Goal: Transaction & Acquisition: Purchase product/service

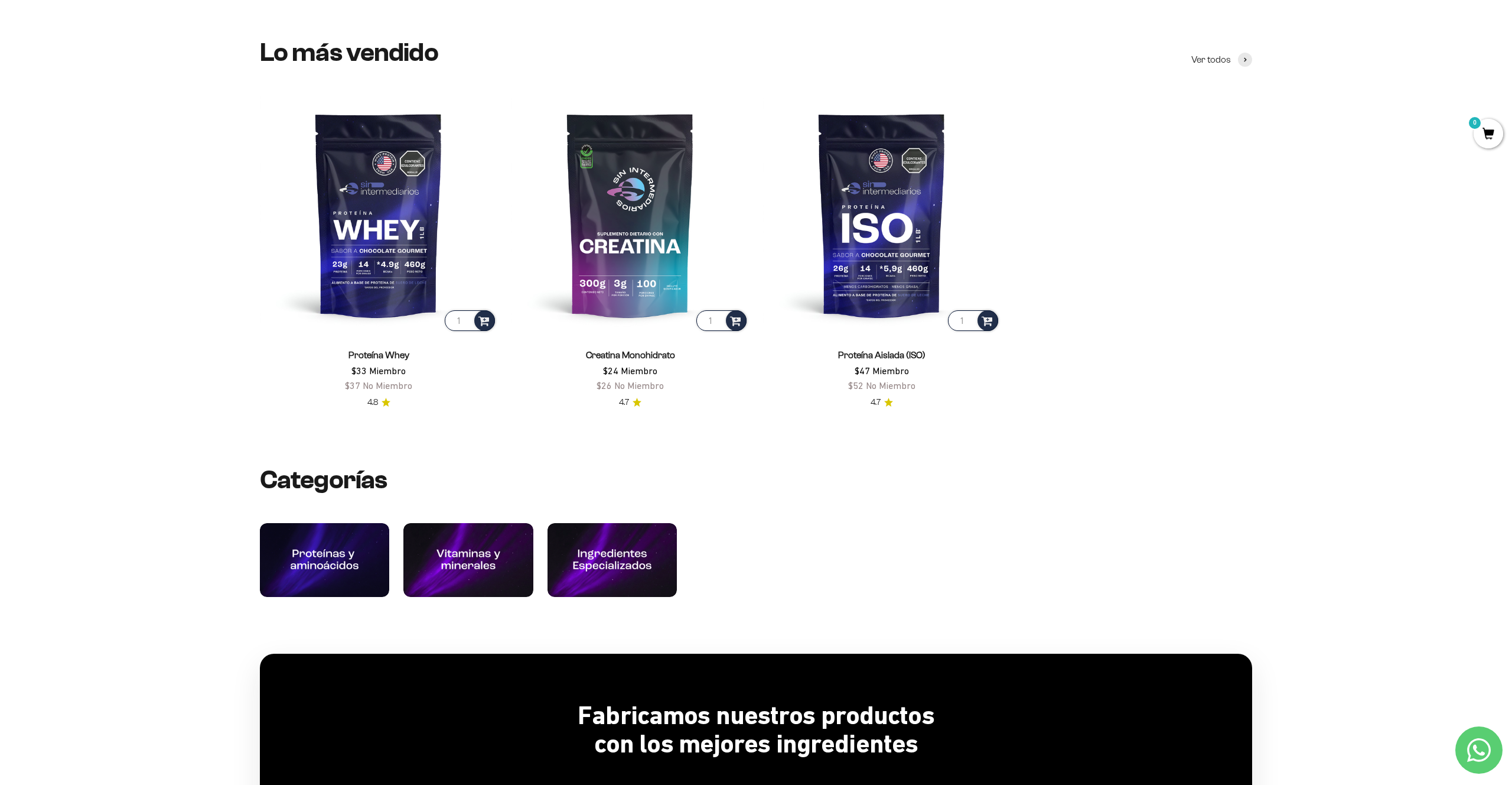
scroll to position [632, 0]
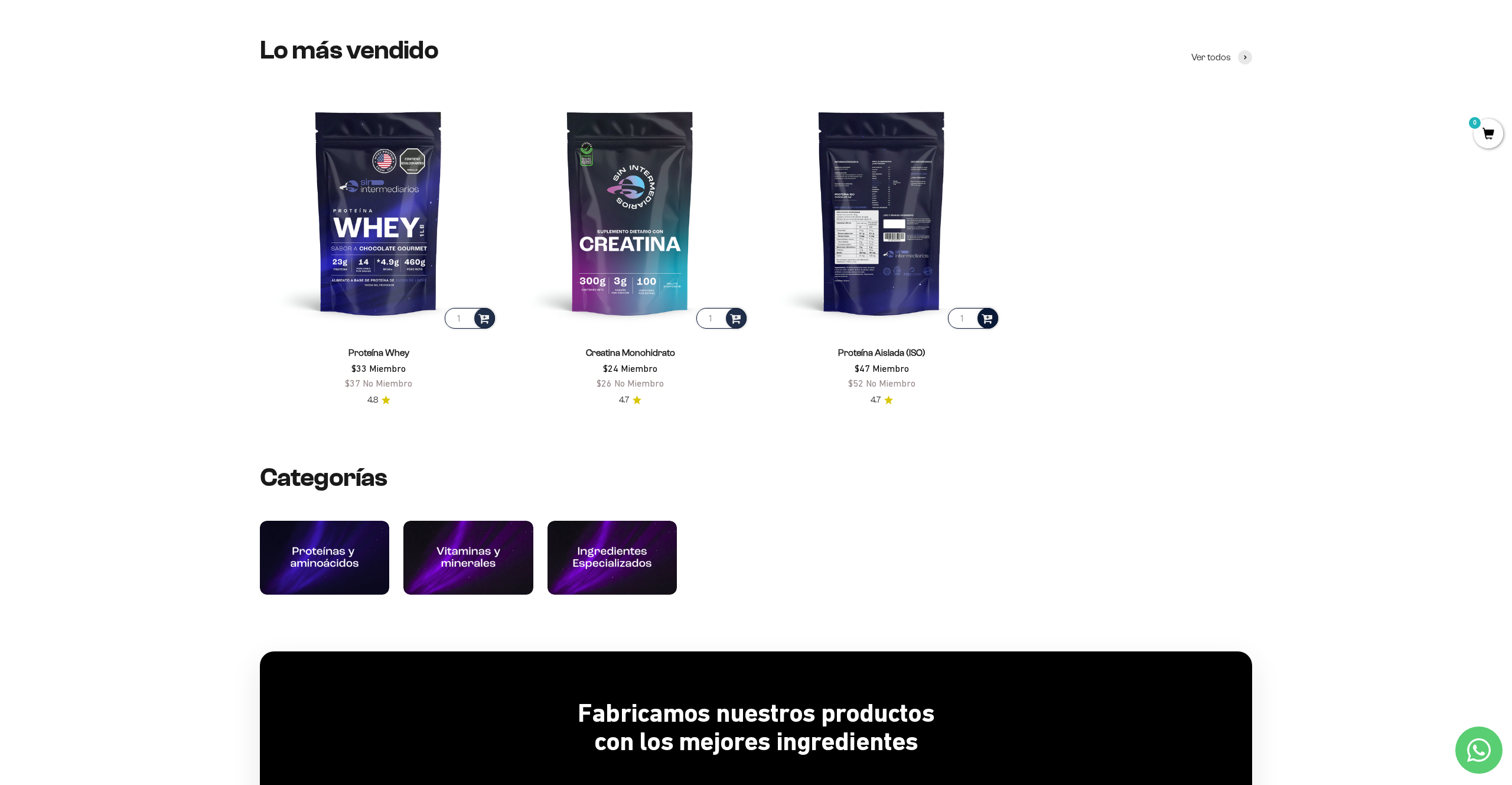
click at [991, 320] on span at bounding box center [987, 318] width 11 height 14
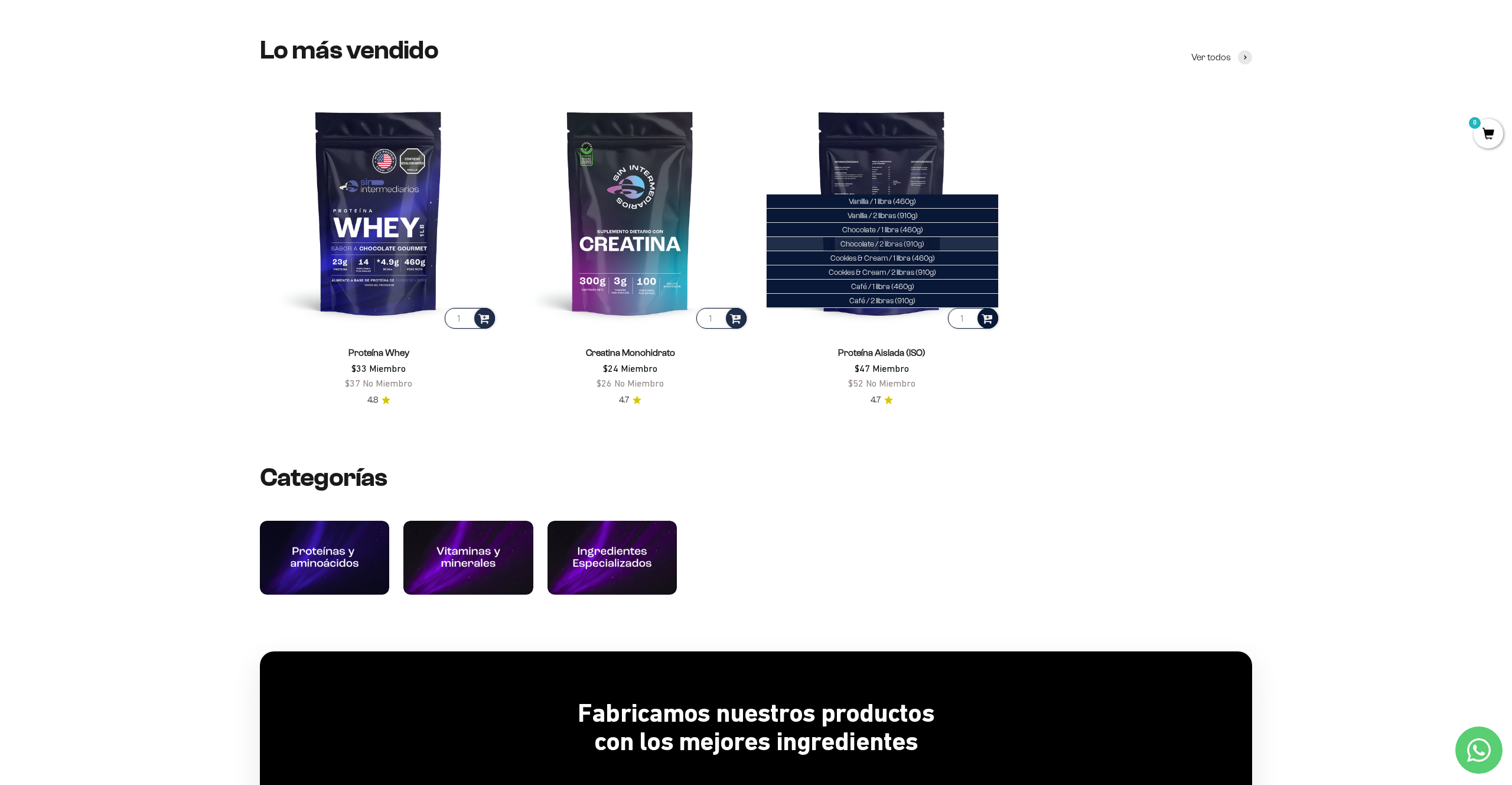
click at [895, 242] on span "Chocolate / 2 libras (910g)" at bounding box center [883, 243] width 84 height 9
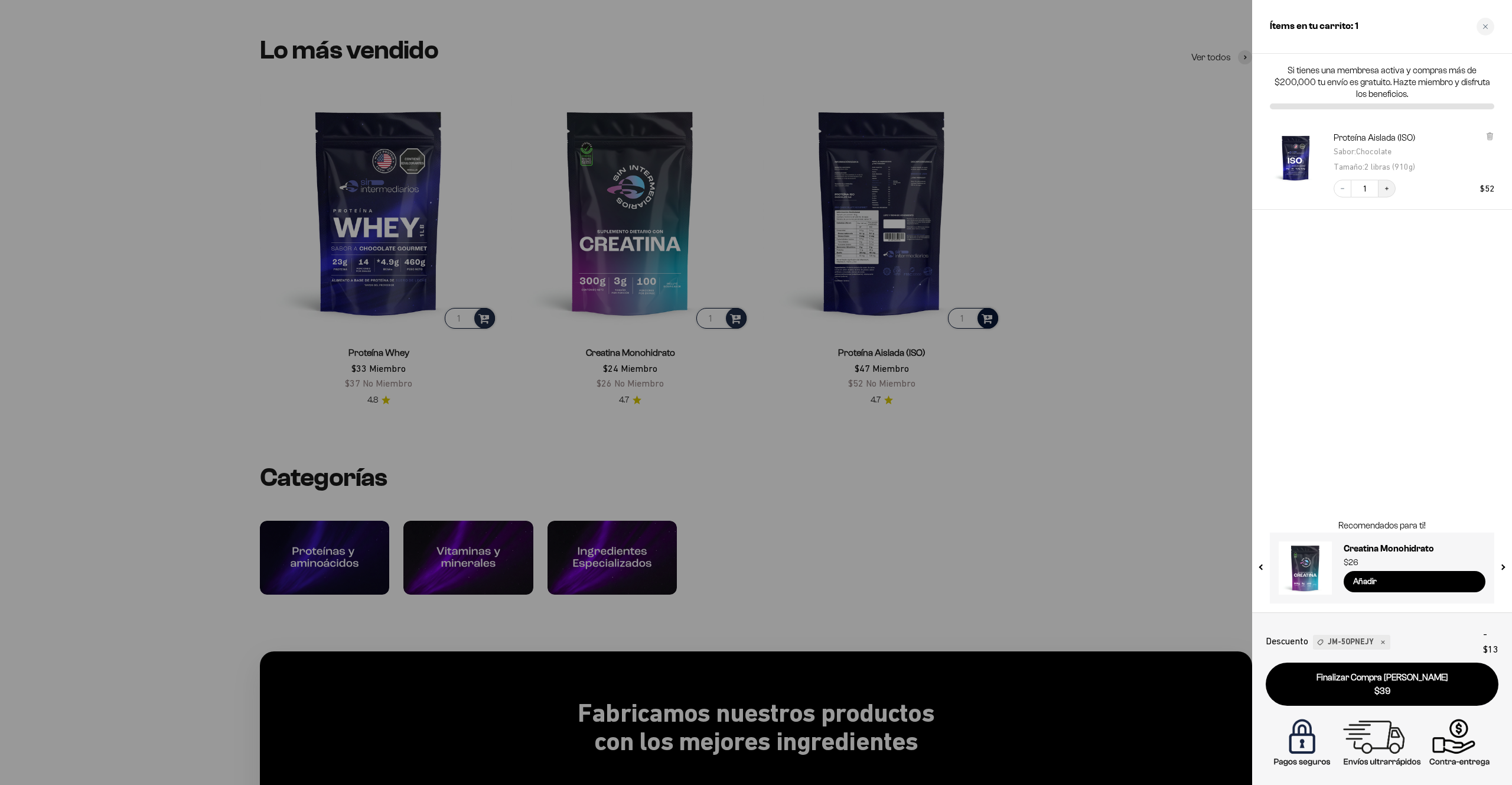
click at [1384, 189] on icon "Increase quantity" at bounding box center [1387, 188] width 7 height 7
click at [1375, 579] on input "Añadir" at bounding box center [1415, 581] width 142 height 21
click at [842, 445] on div at bounding box center [756, 392] width 1512 height 785
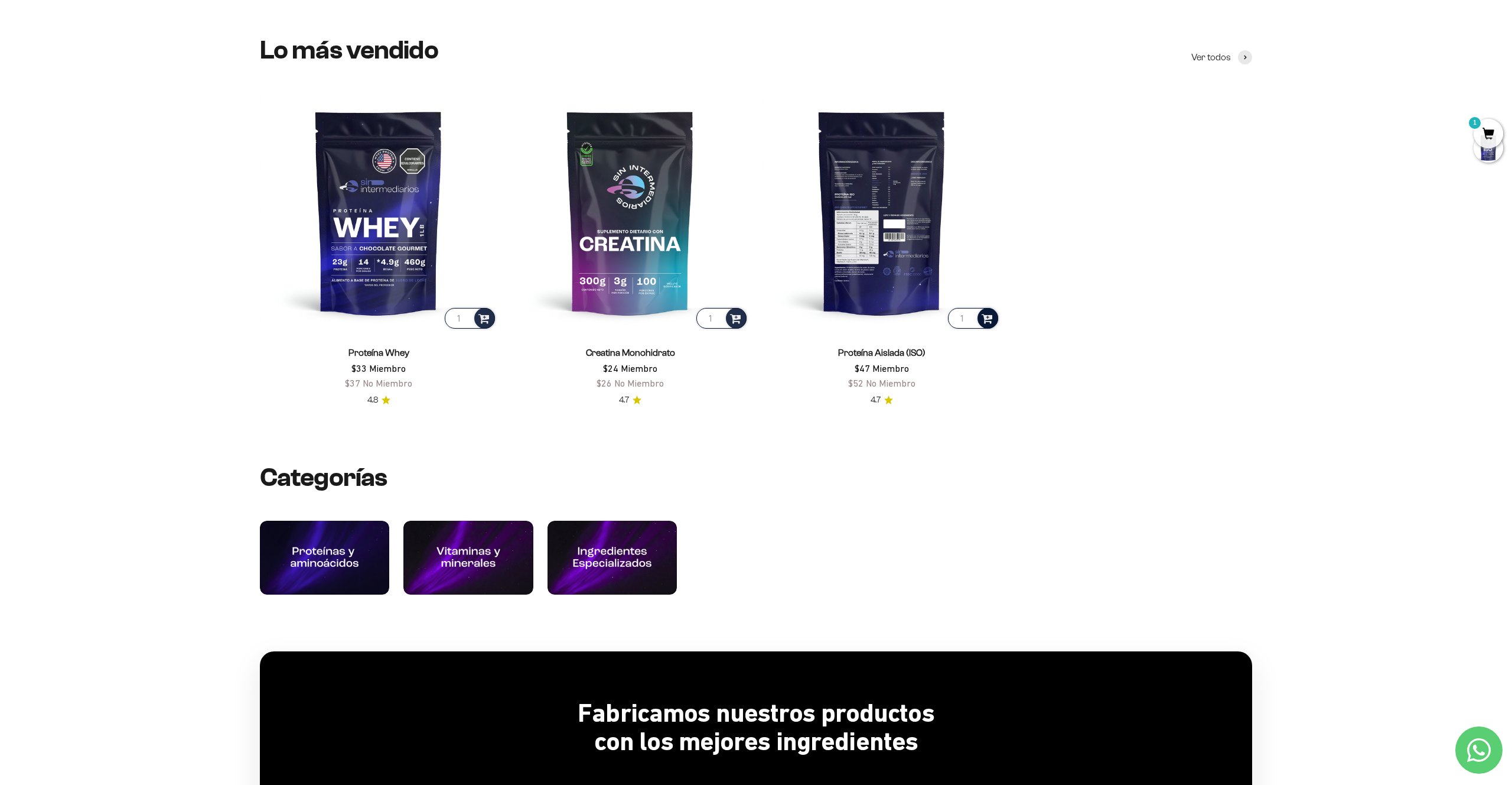
click at [986, 319] on span at bounding box center [987, 318] width 11 height 14
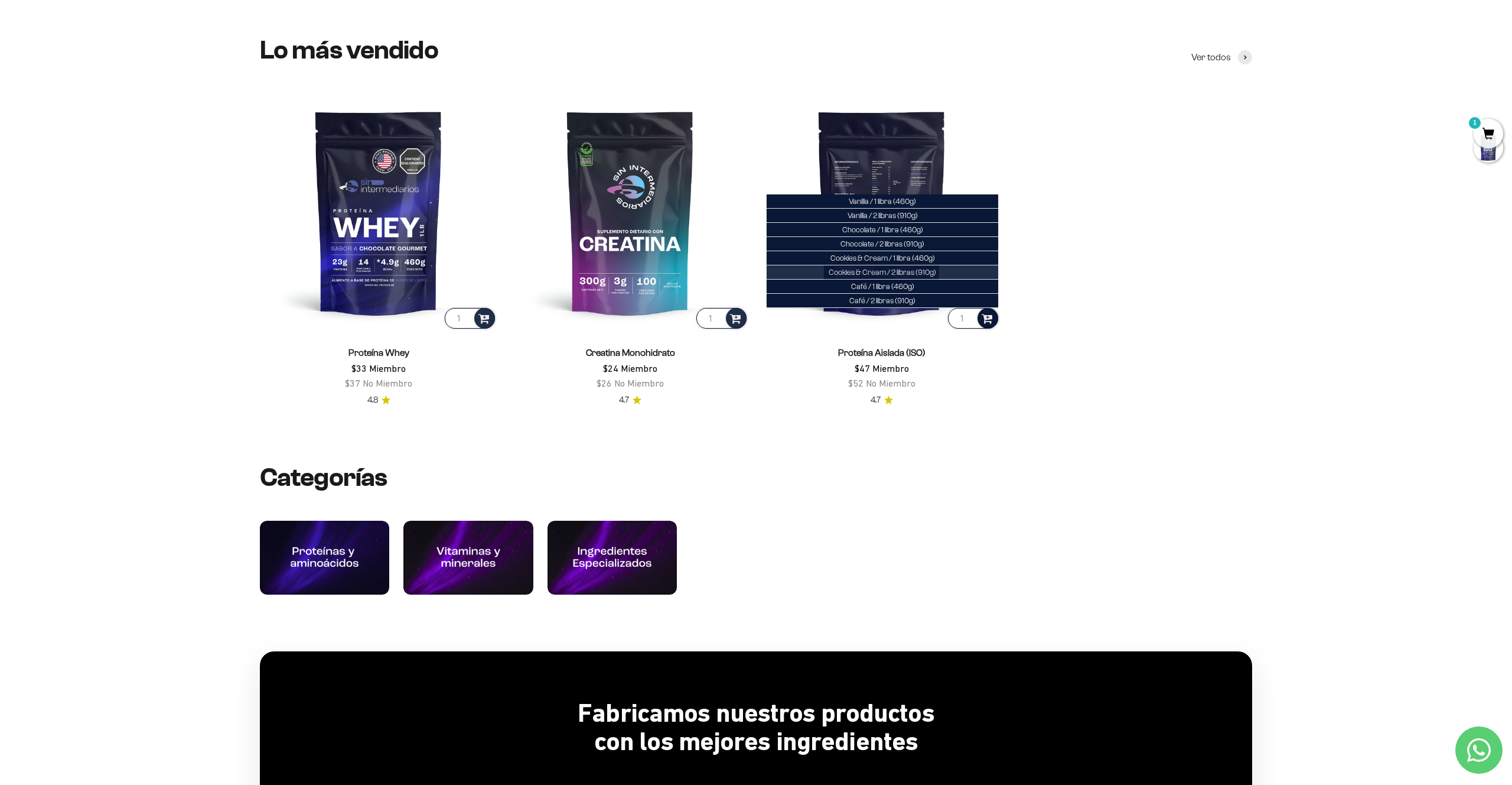
click at [922, 272] on span "Cookies & Cream / 2 libras (910g)" at bounding box center [883, 272] width 108 height 9
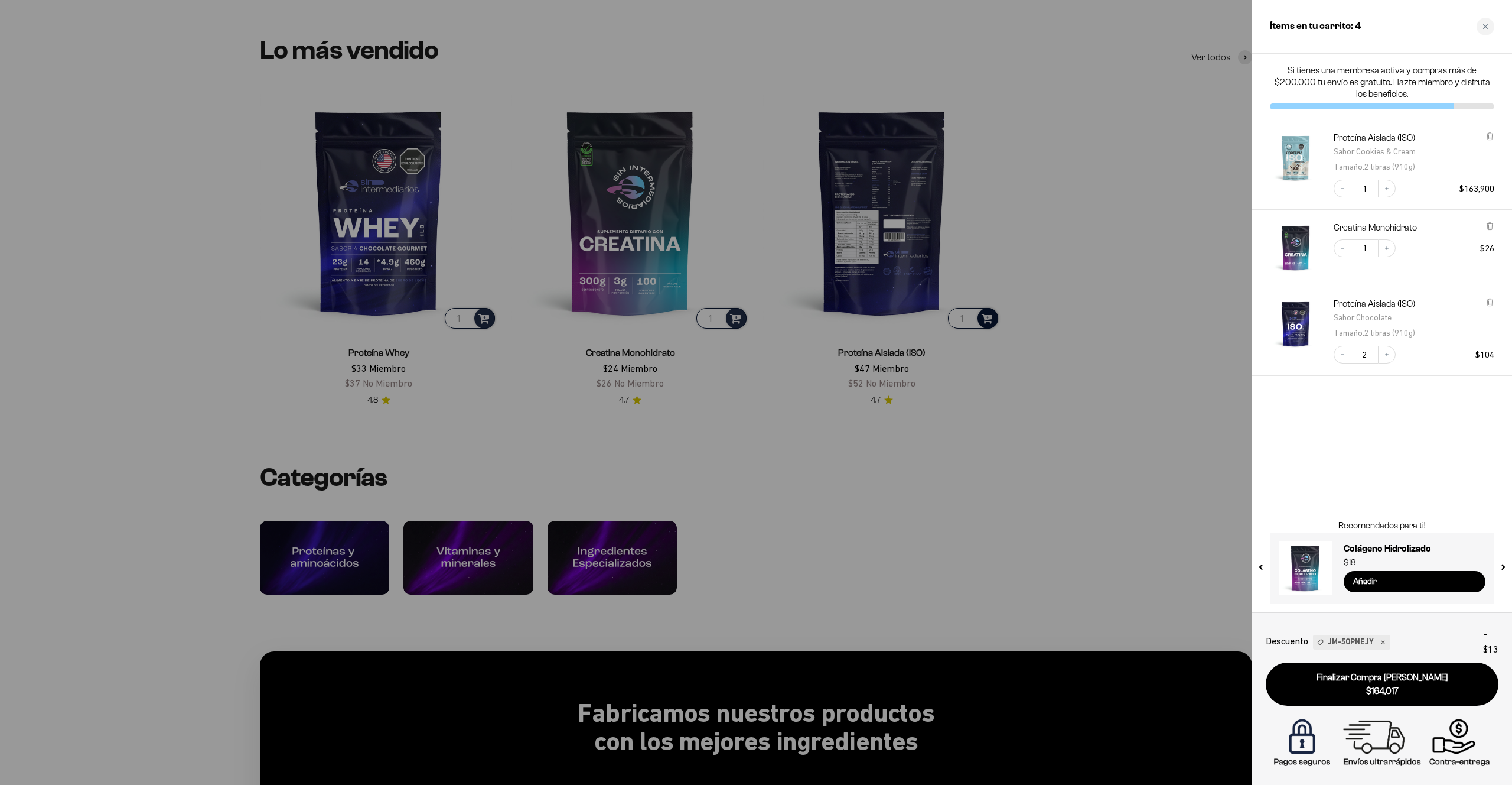
click at [935, 484] on div at bounding box center [756, 392] width 1512 height 785
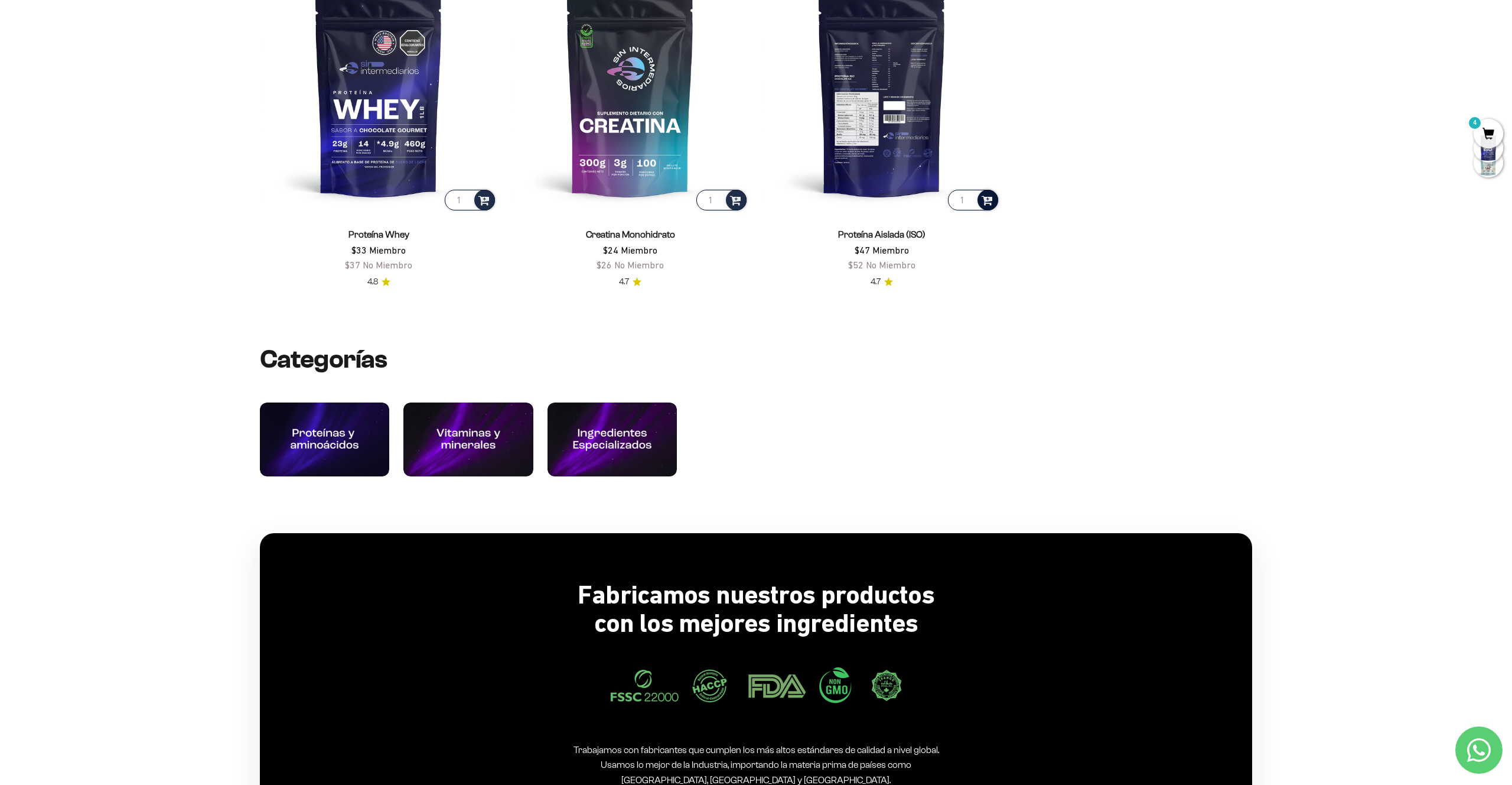
scroll to position [744, 0]
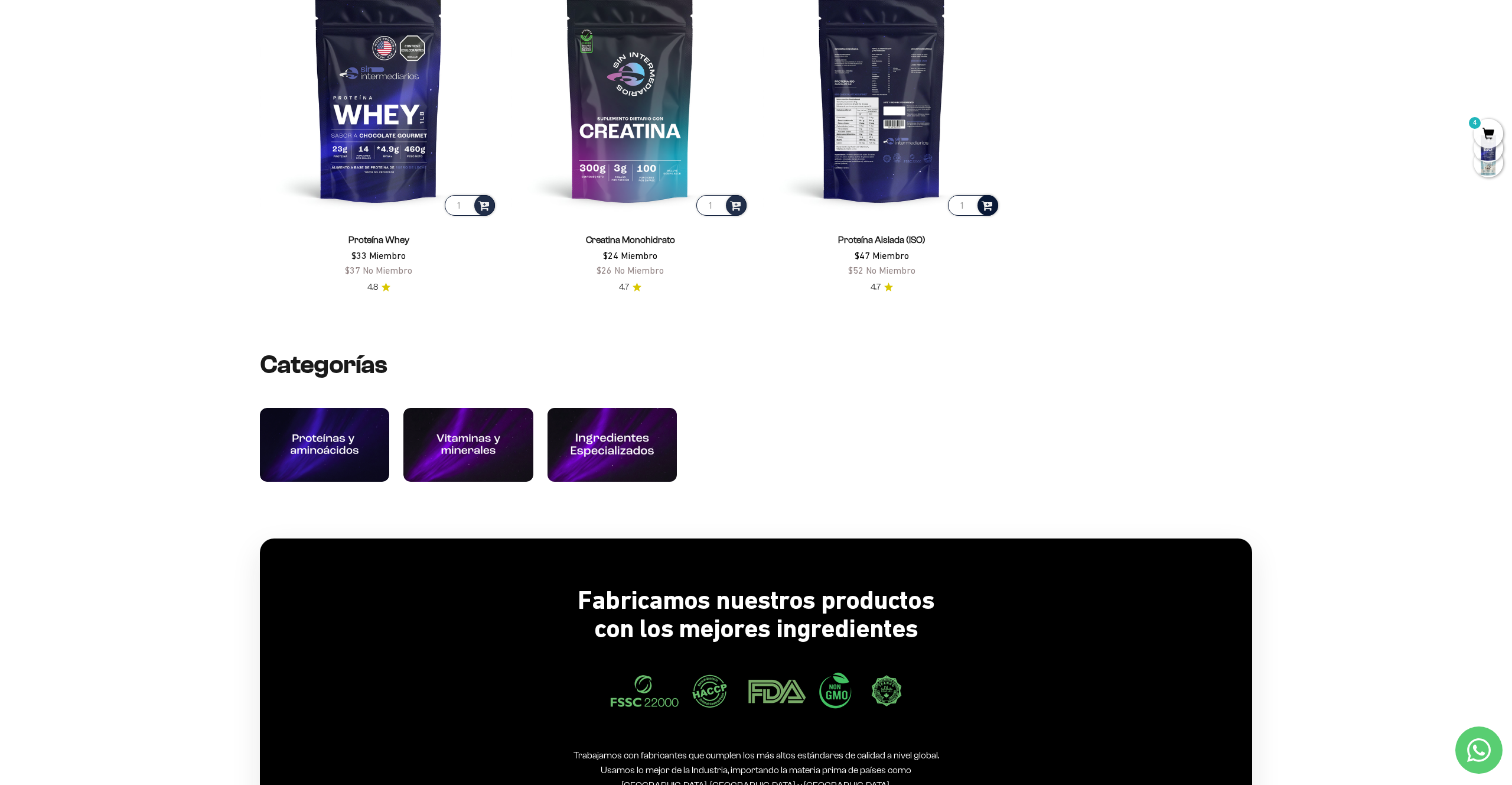
click at [617, 466] on img at bounding box center [612, 444] width 138 height 79
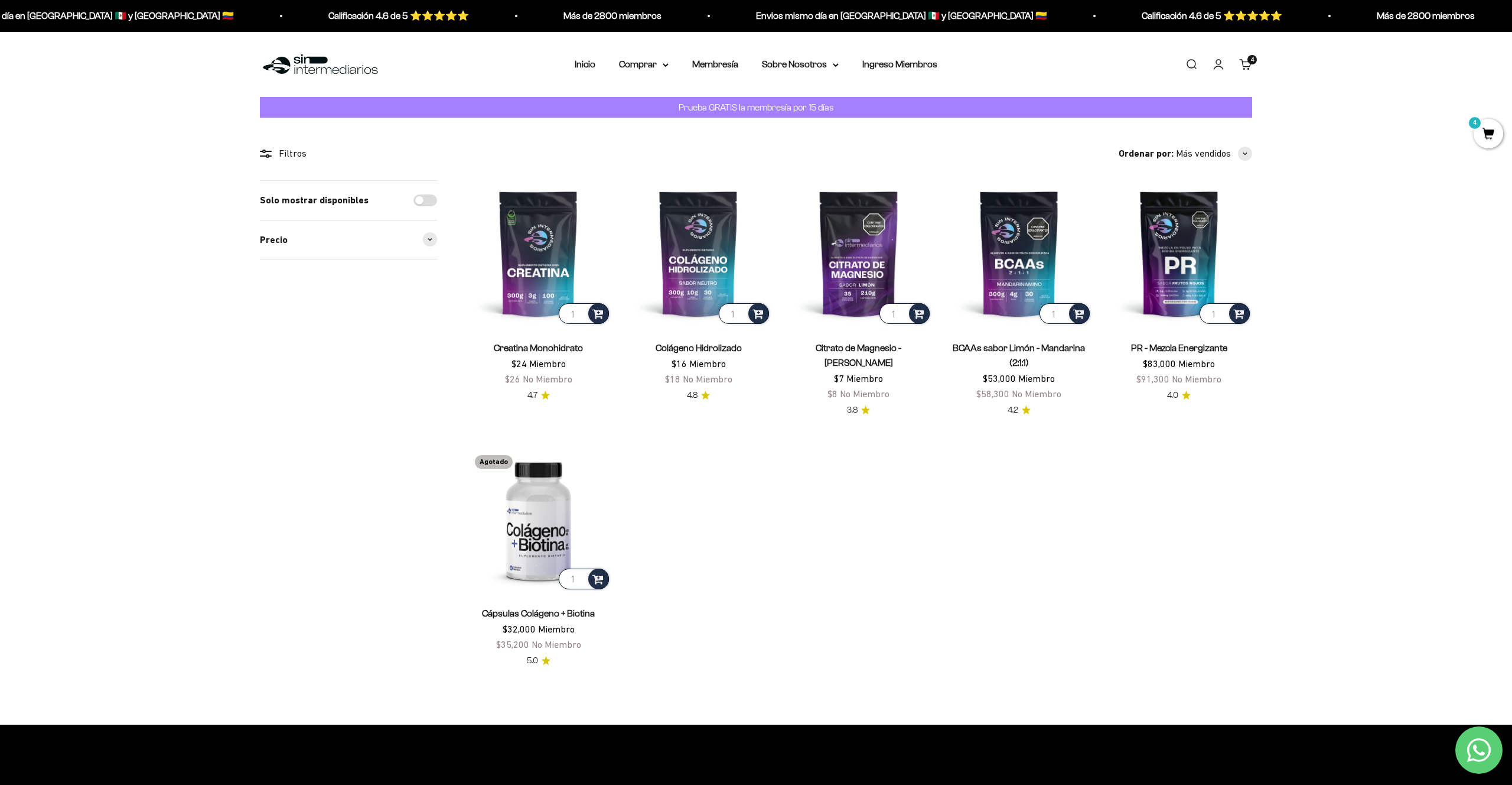
click at [331, 86] on div "Menú Buscar Inicio Comprar Proteínas Ver Todos Whey Iso Vegan Pancakes Pre-Entr…" at bounding box center [756, 65] width 1512 height 66
click at [327, 64] on img at bounding box center [320, 64] width 121 height 25
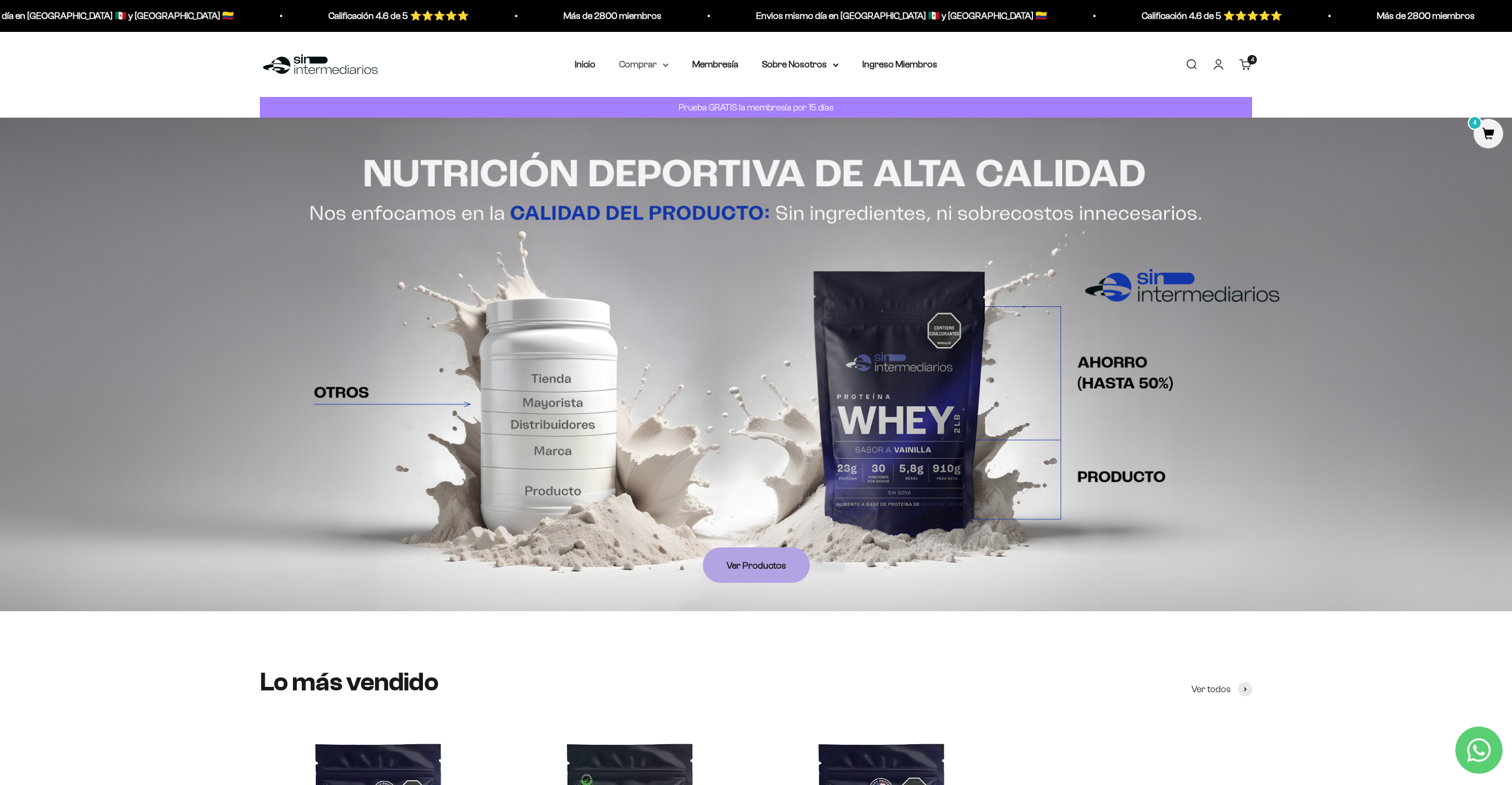
click at [650, 60] on summary "Comprar" at bounding box center [644, 64] width 50 height 15
click at [681, 103] on summary "Proteínas" at bounding box center [674, 102] width 97 height 15
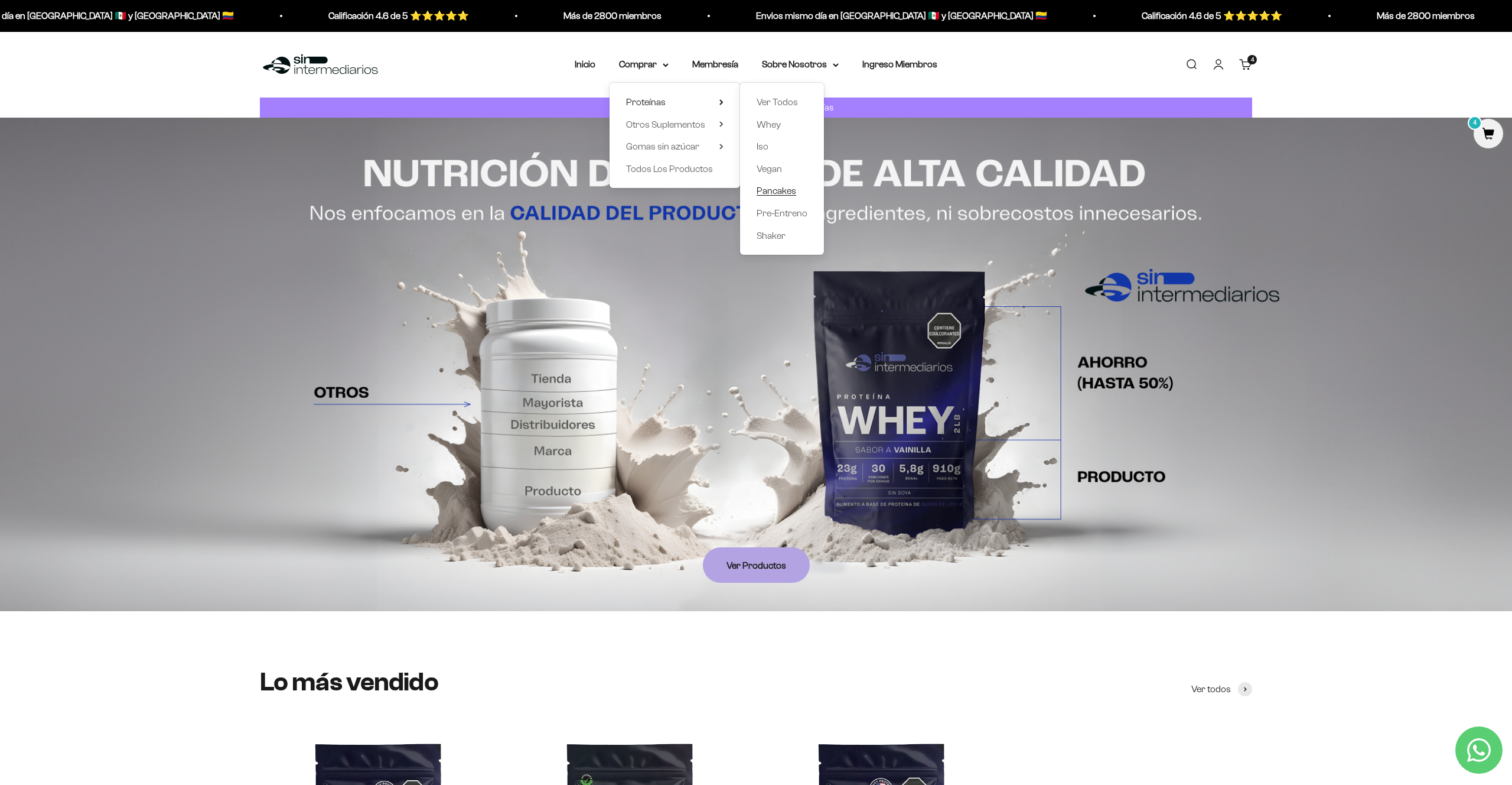
click at [779, 190] on span "Pancakes" at bounding box center [777, 190] width 40 height 10
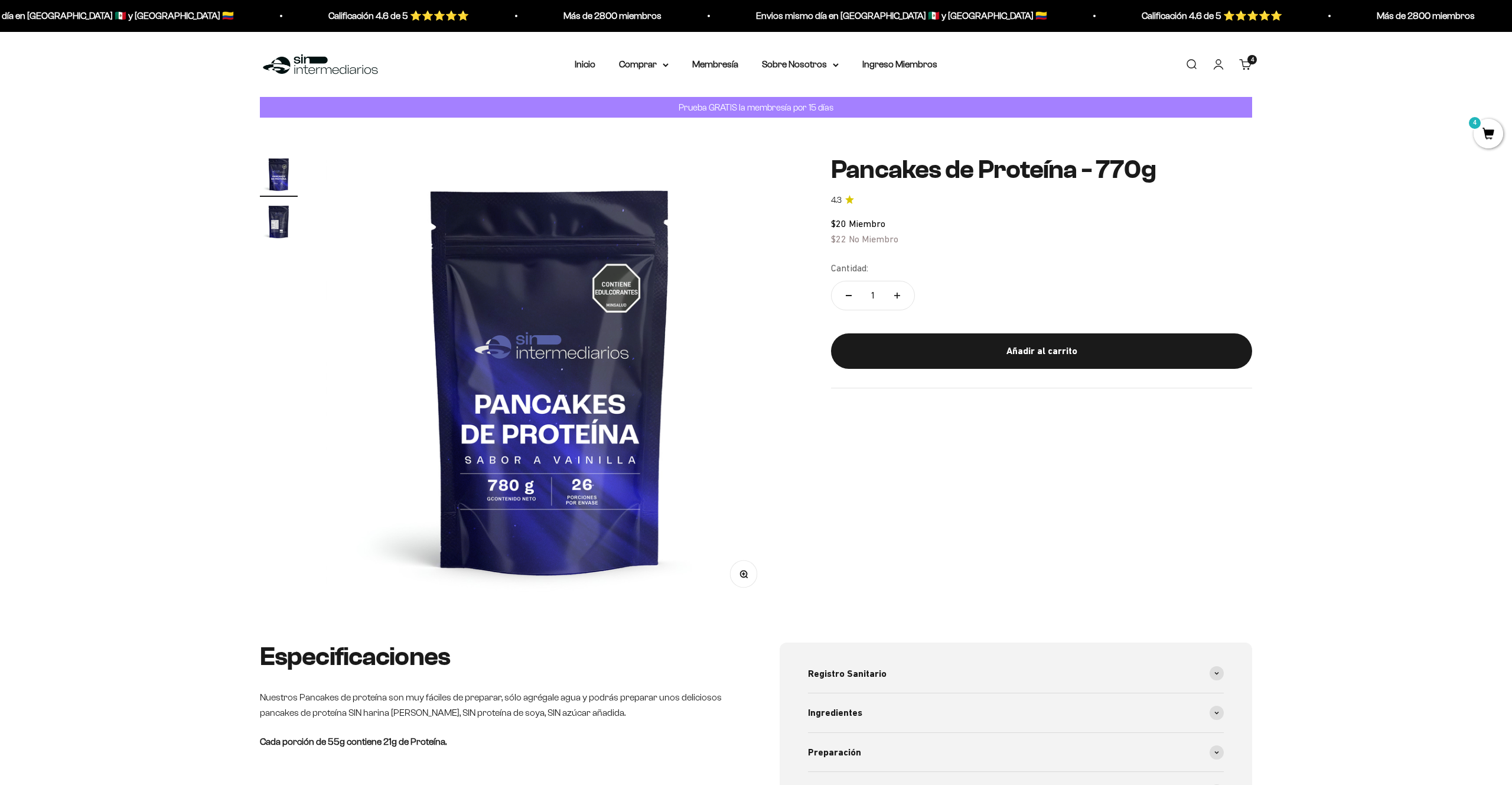
click at [271, 221] on img "Ir al artículo 2" at bounding box center [279, 222] width 38 height 38
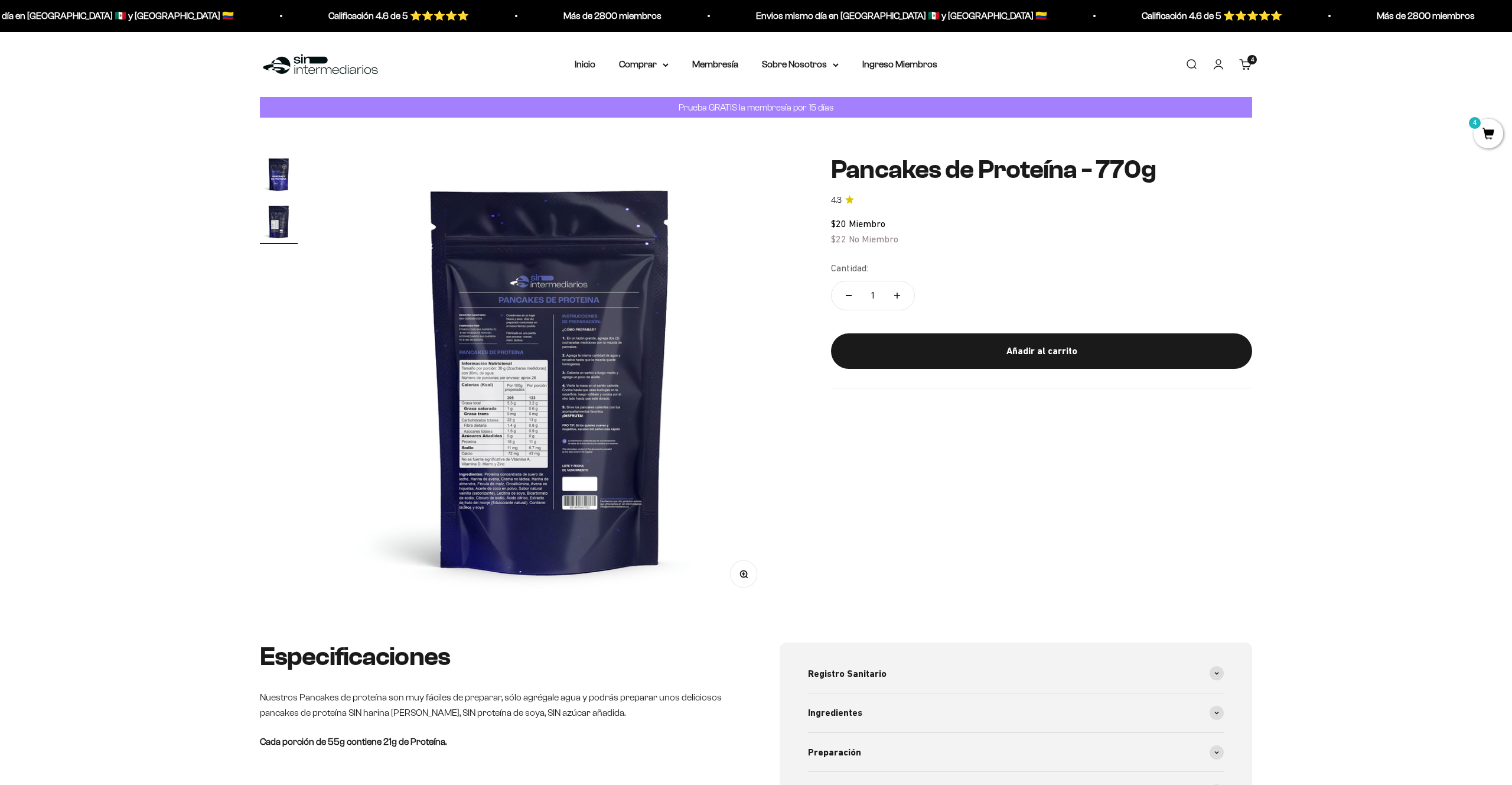
click at [536, 350] on img at bounding box center [550, 379] width 448 height 448
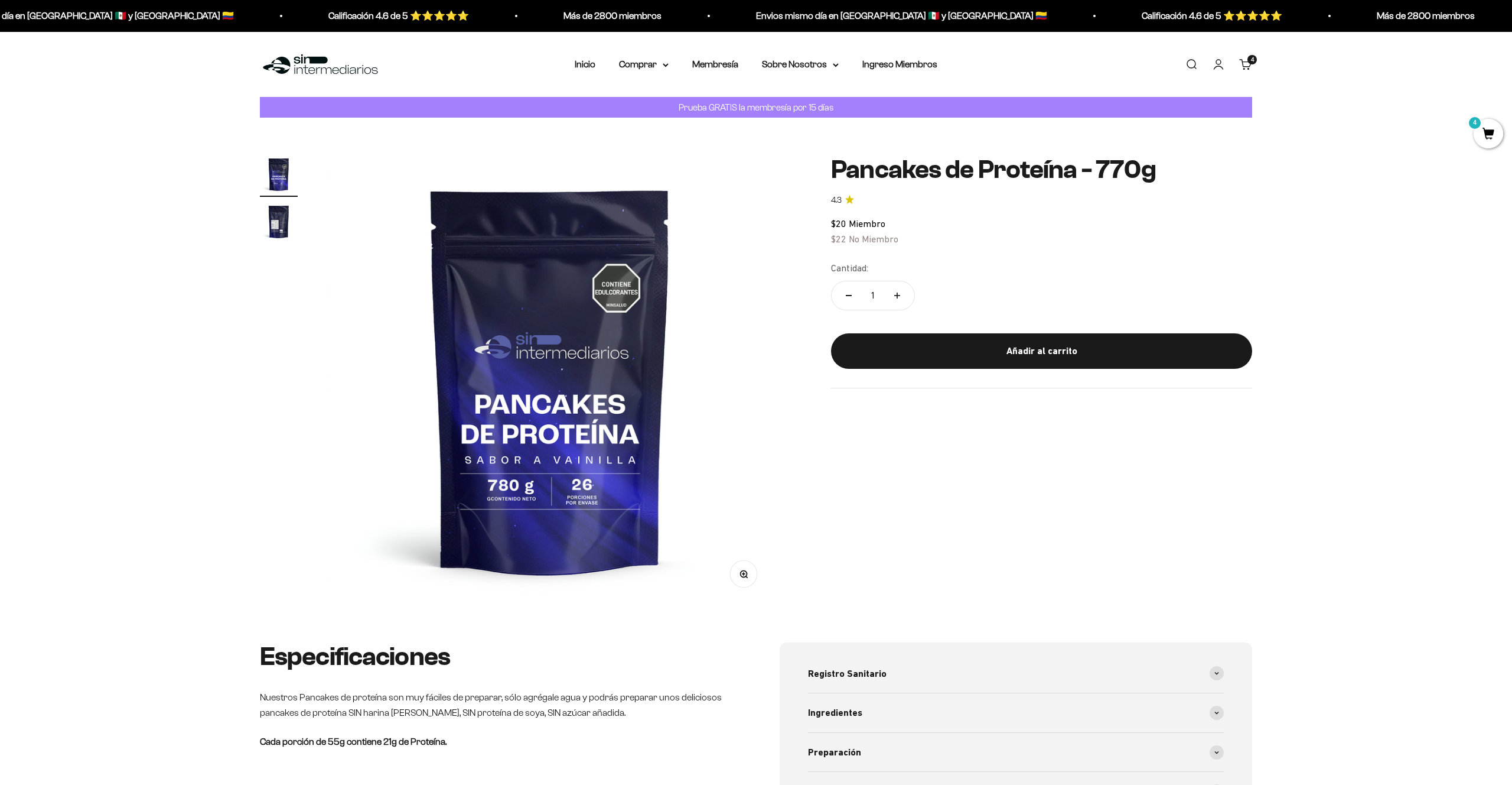
click at [530, 354] on img at bounding box center [550, 379] width 448 height 448
click at [274, 220] on img "Ir al artículo 2" at bounding box center [279, 222] width 38 height 38
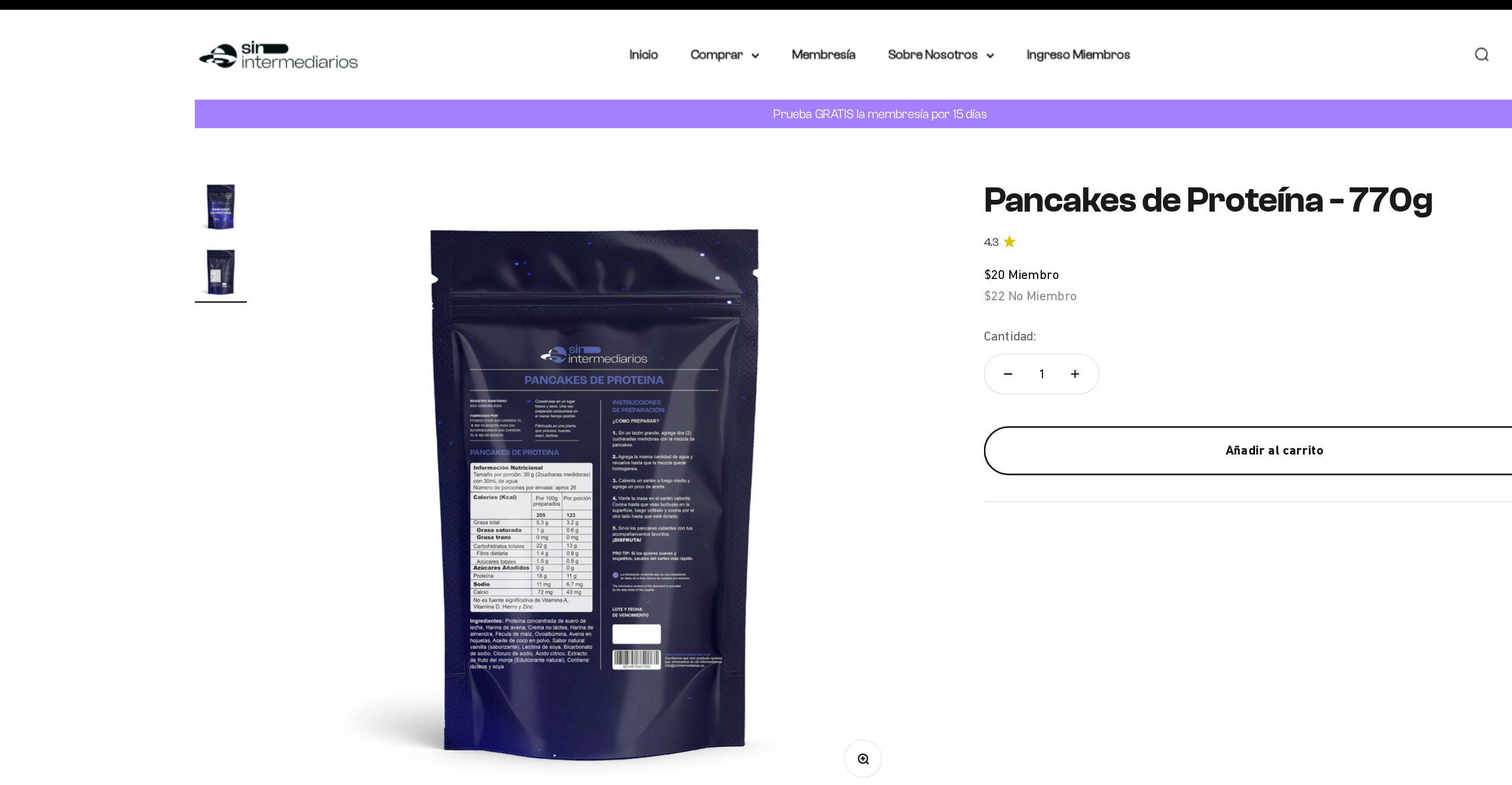
click at [1068, 343] on div "Añadir al carrito" at bounding box center [1042, 350] width 374 height 15
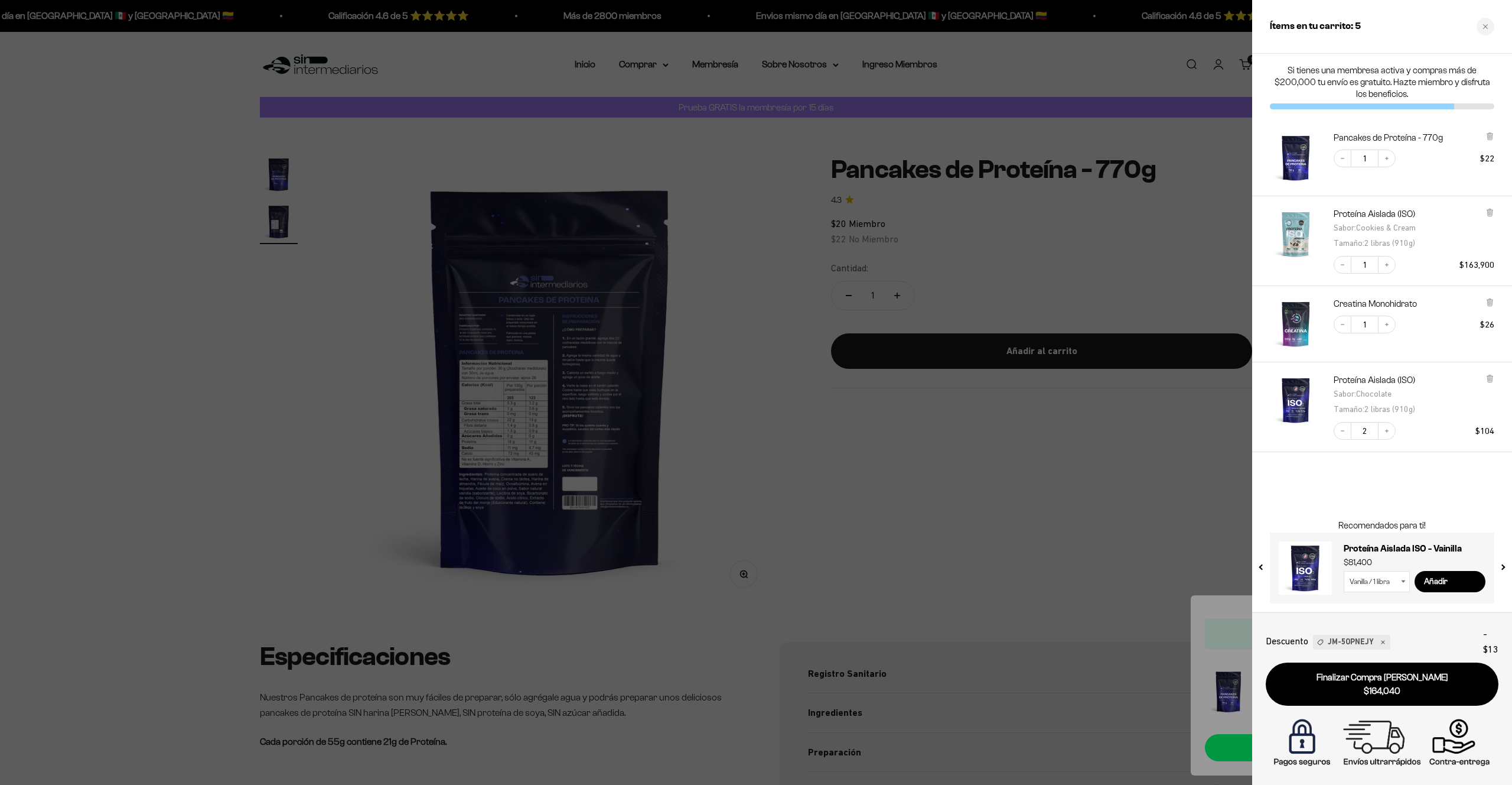
click at [945, 447] on div at bounding box center [756, 392] width 1512 height 785
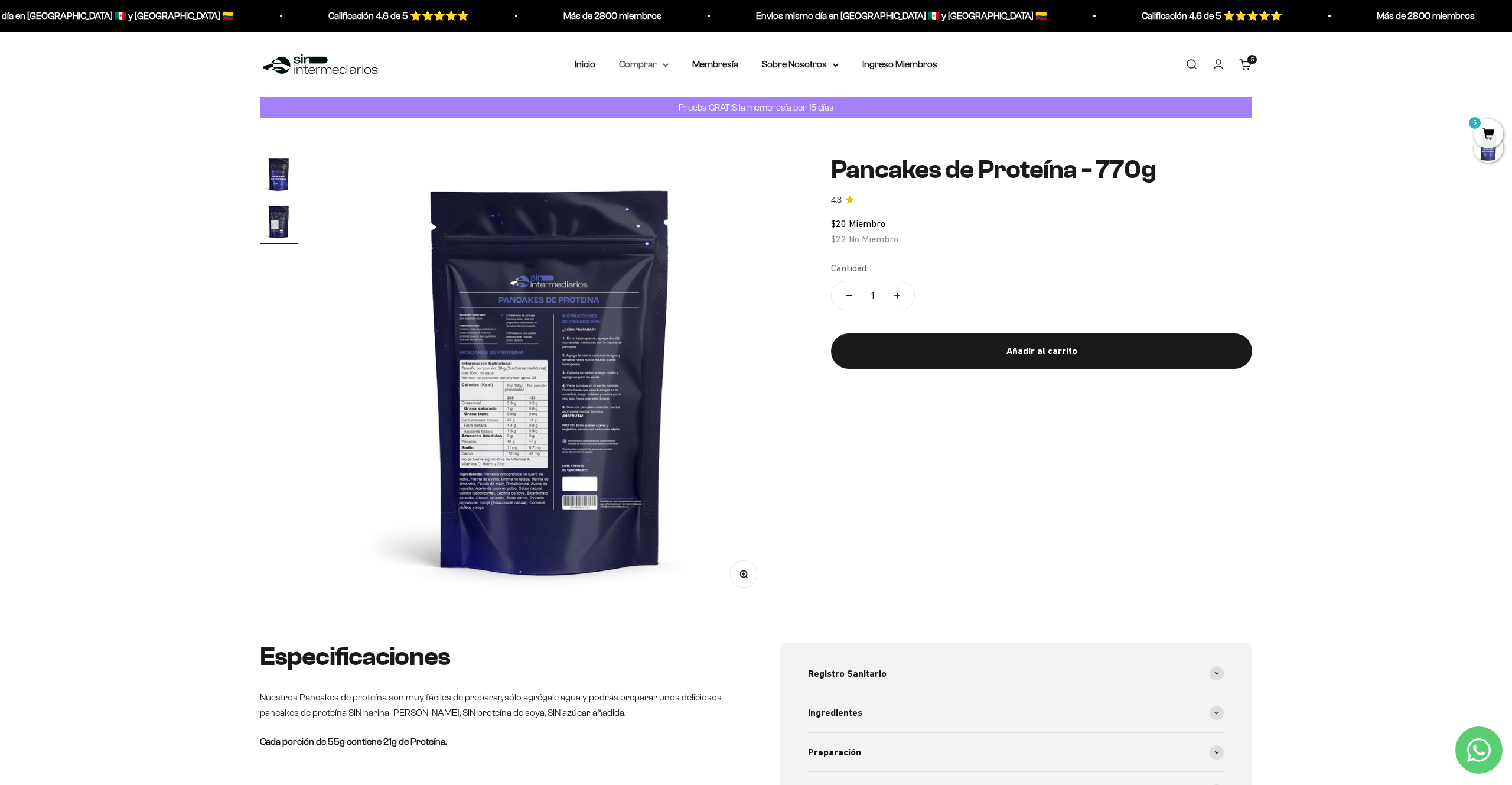
click at [648, 61] on summary "Comprar" at bounding box center [644, 64] width 50 height 15
click at [656, 121] on span "Otros Suplementos" at bounding box center [665, 124] width 79 height 10
click at [582, 67] on link "Inicio" at bounding box center [585, 64] width 21 height 10
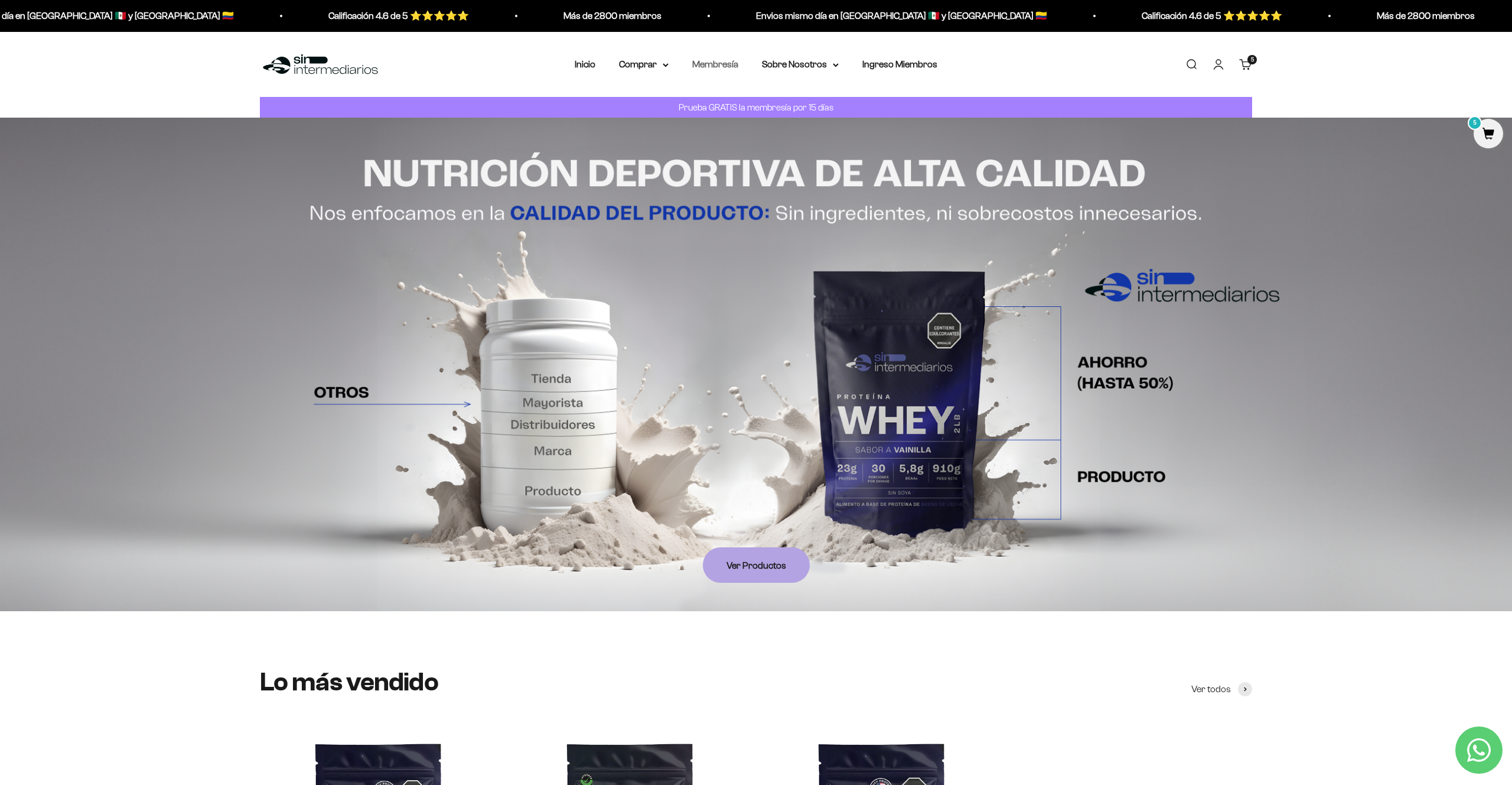
click at [717, 61] on link "Membresía" at bounding box center [715, 64] width 46 height 10
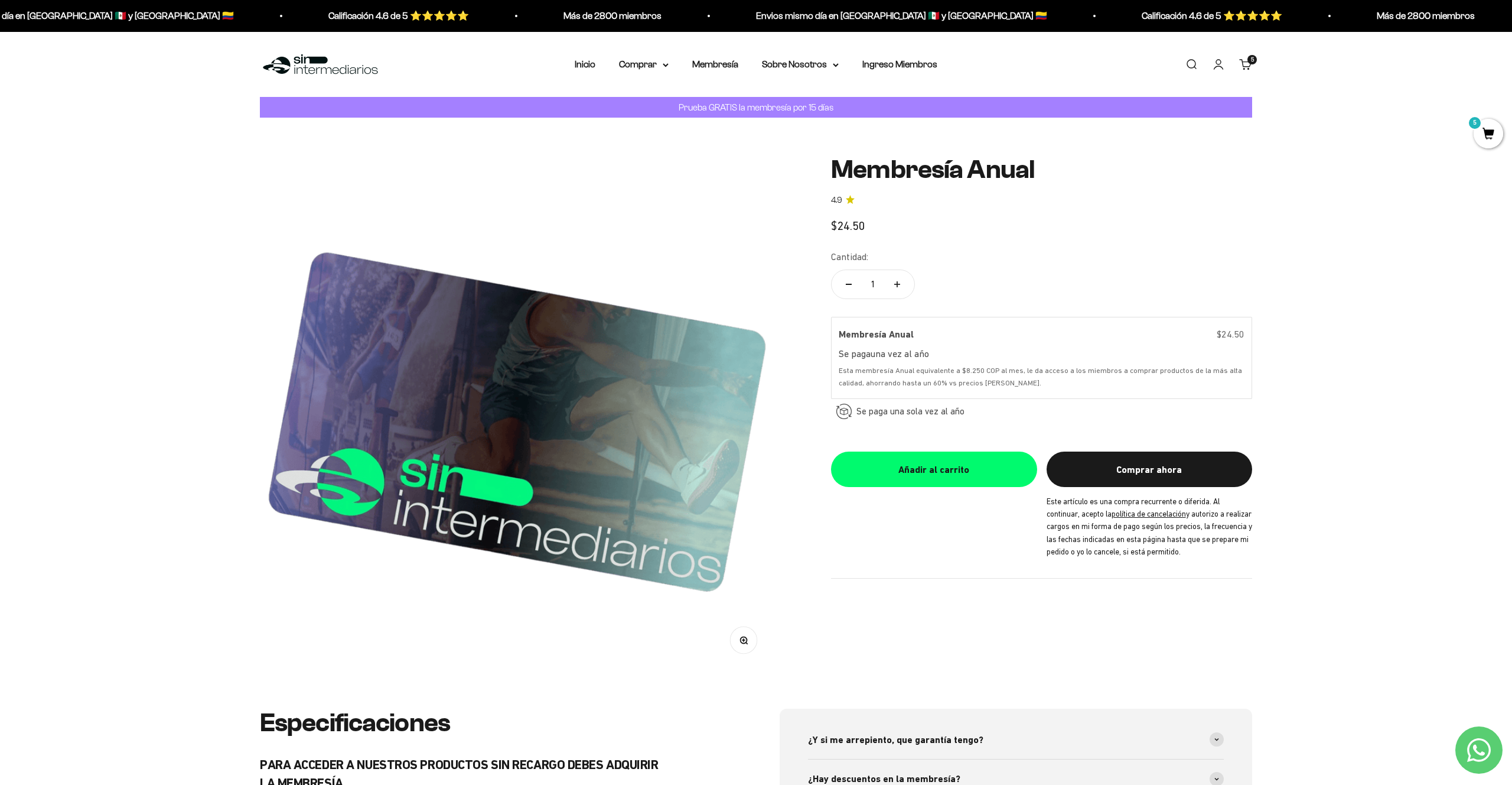
click at [1251, 65] on link "Carrito 5 artículos 5" at bounding box center [1245, 64] width 13 height 13
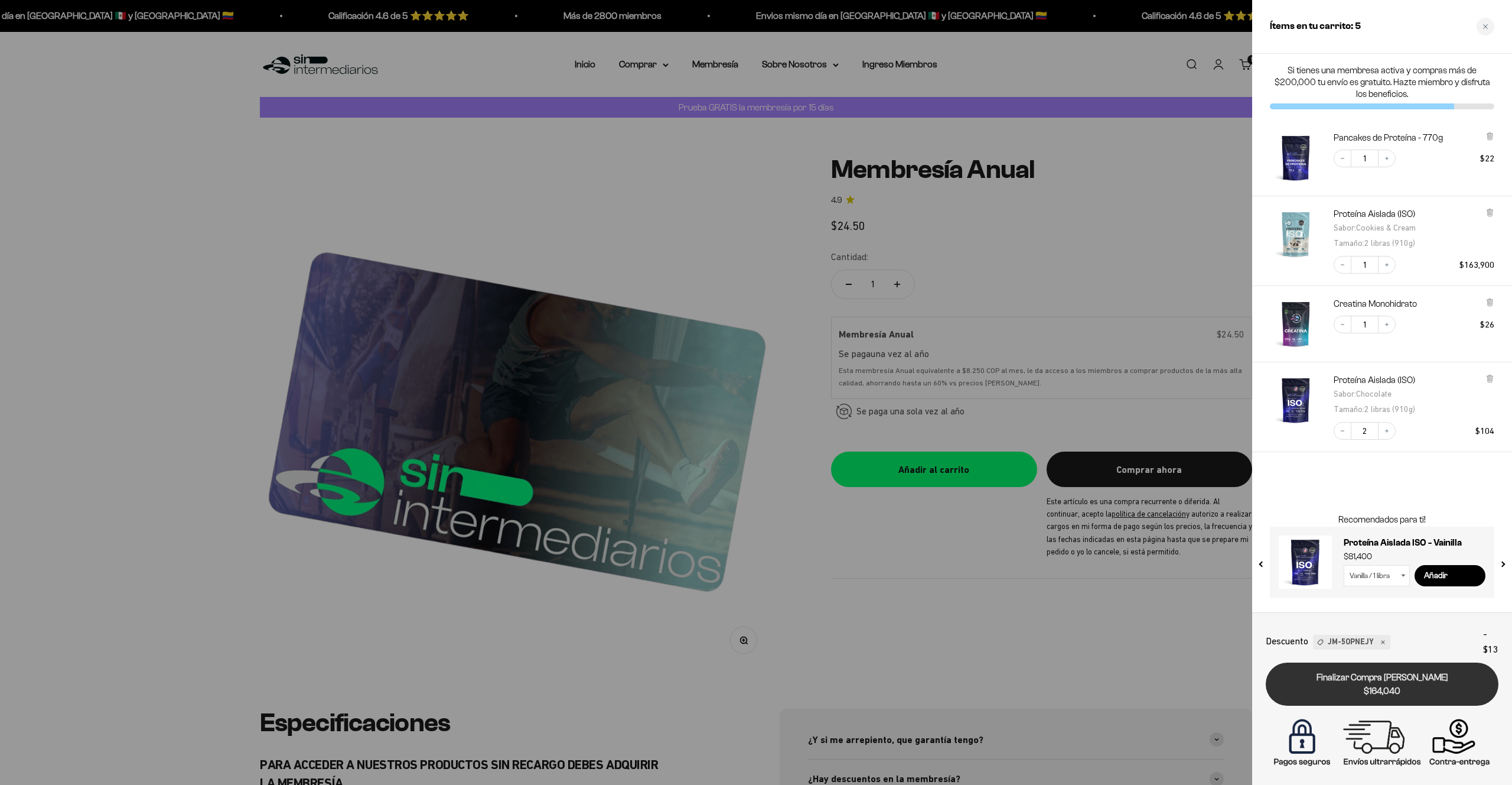
click at [1353, 683] on link "Finalizar Compra Segura $164,040" at bounding box center [1382, 683] width 233 height 43
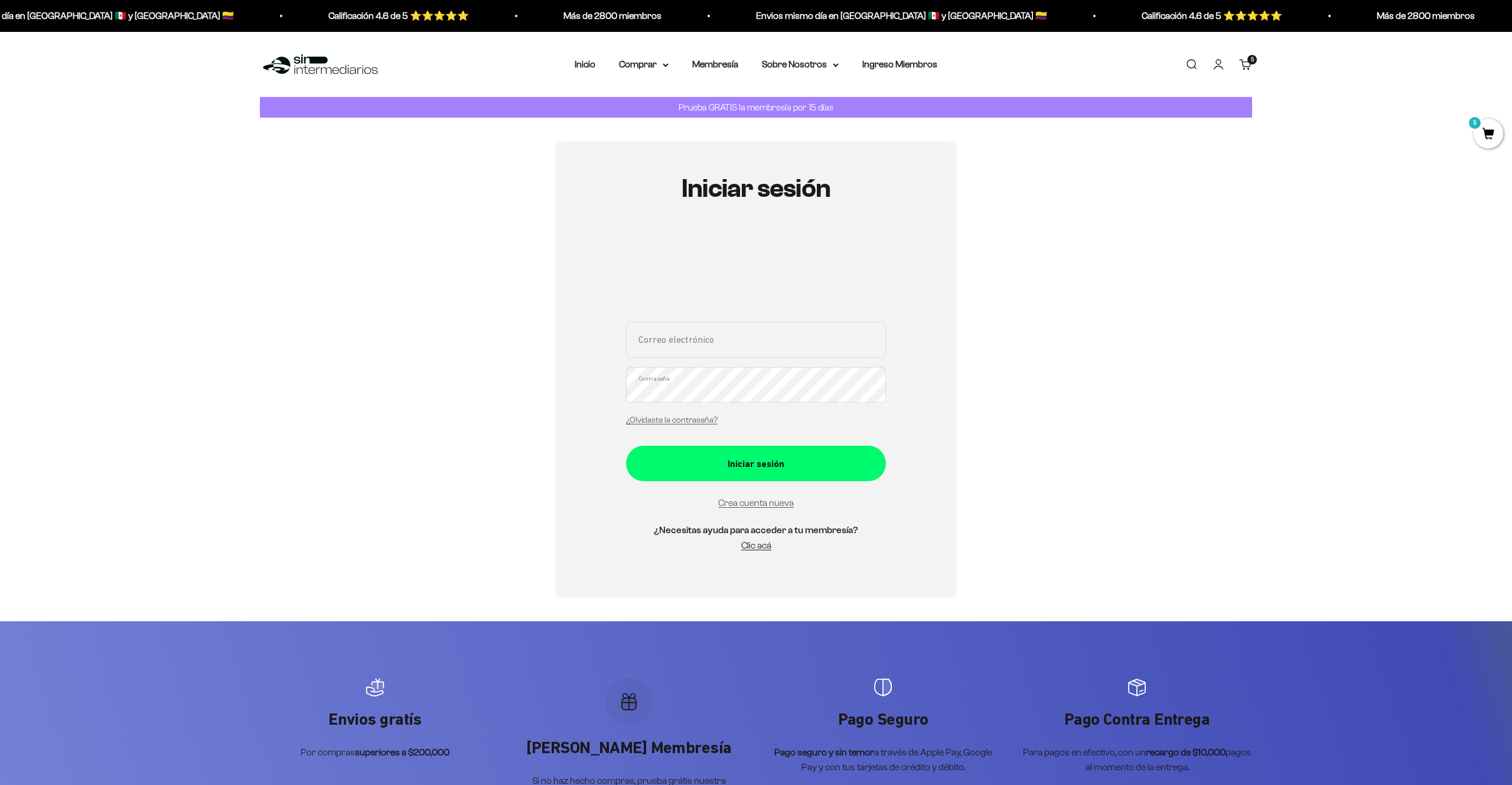
click at [713, 340] on input "Correo electrónico" at bounding box center [756, 339] width 260 height 35
type input "esteban.ec123@gmail.com"
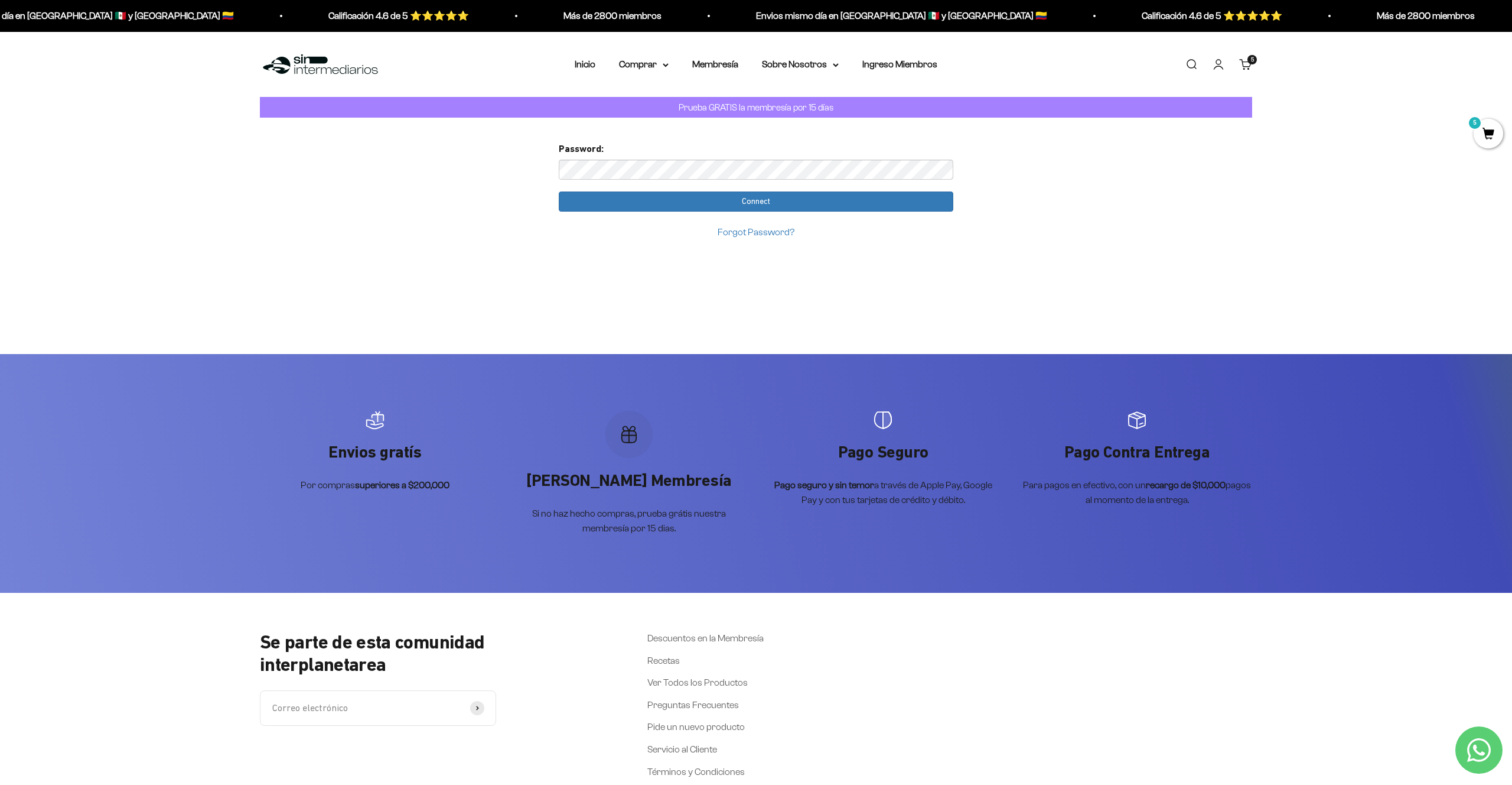
click at [559, 191] on input "Connect" at bounding box center [756, 201] width 395 height 20
click at [803, 202] on input "Connect" at bounding box center [756, 201] width 395 height 20
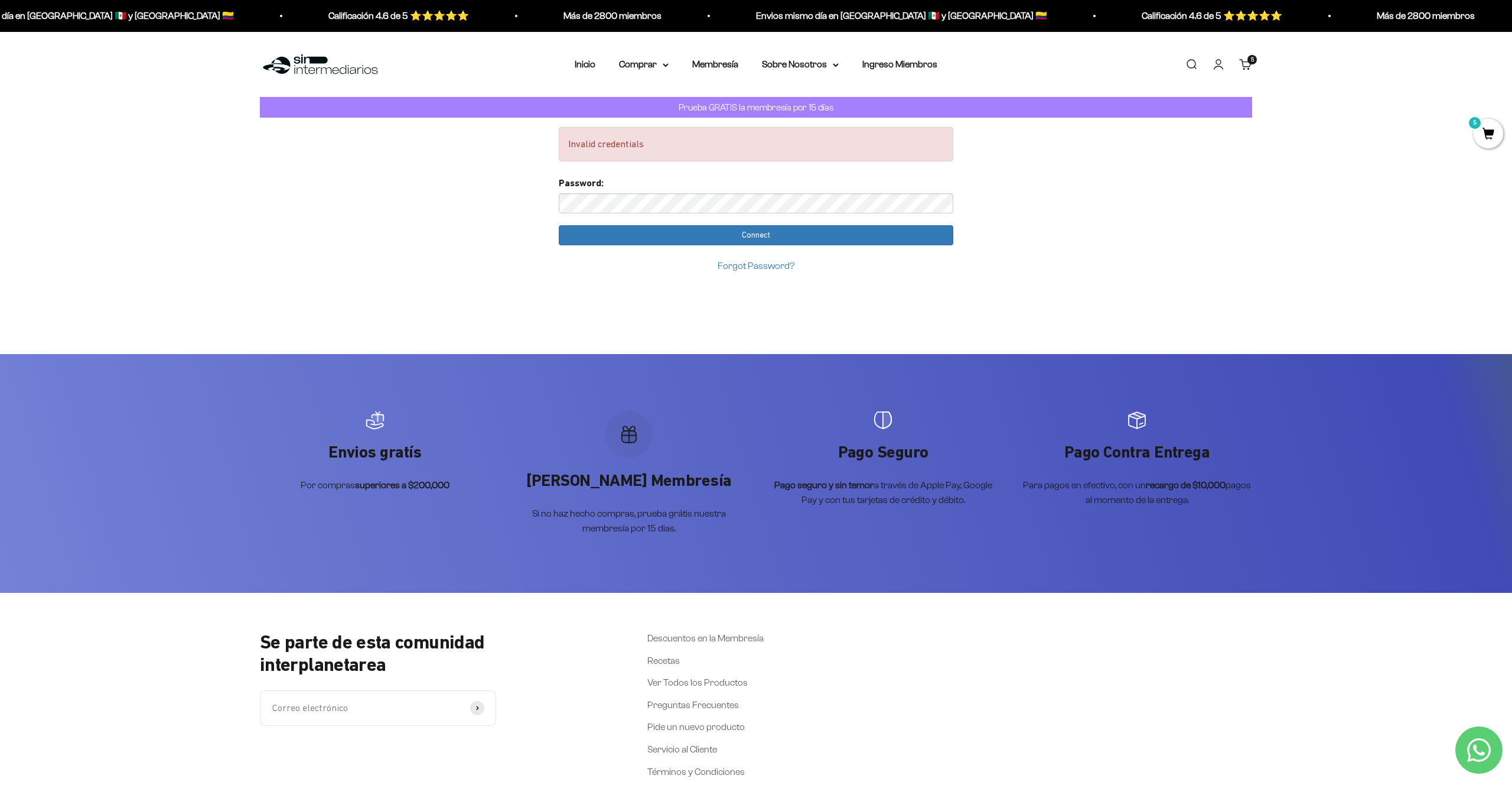
click at [559, 225] on input "Connect" at bounding box center [756, 235] width 395 height 20
click at [797, 241] on input "Connect" at bounding box center [756, 235] width 395 height 20
click at [512, 203] on div "Invalid credentials. Too many requests. Please try again later. Username: esteb…" at bounding box center [756, 556] width 1512 height 877
click at [559, 225] on input "Connect" at bounding box center [756, 235] width 395 height 20
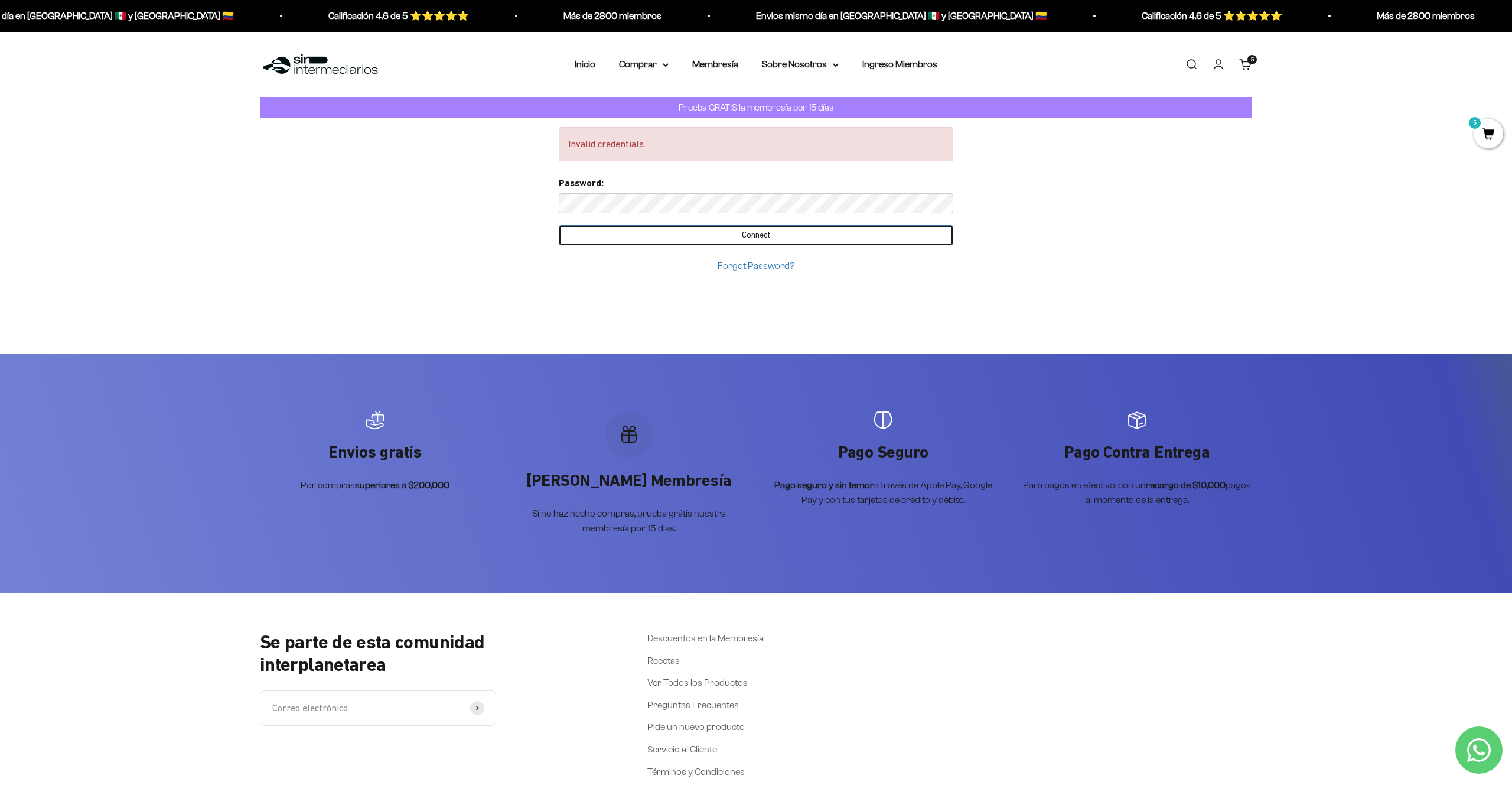
click at [717, 230] on input "Connect" at bounding box center [756, 235] width 395 height 20
click at [711, 230] on input "Connect" at bounding box center [756, 235] width 395 height 20
click at [1222, 60] on link "Iniciar sesión" at bounding box center [1218, 64] width 13 height 13
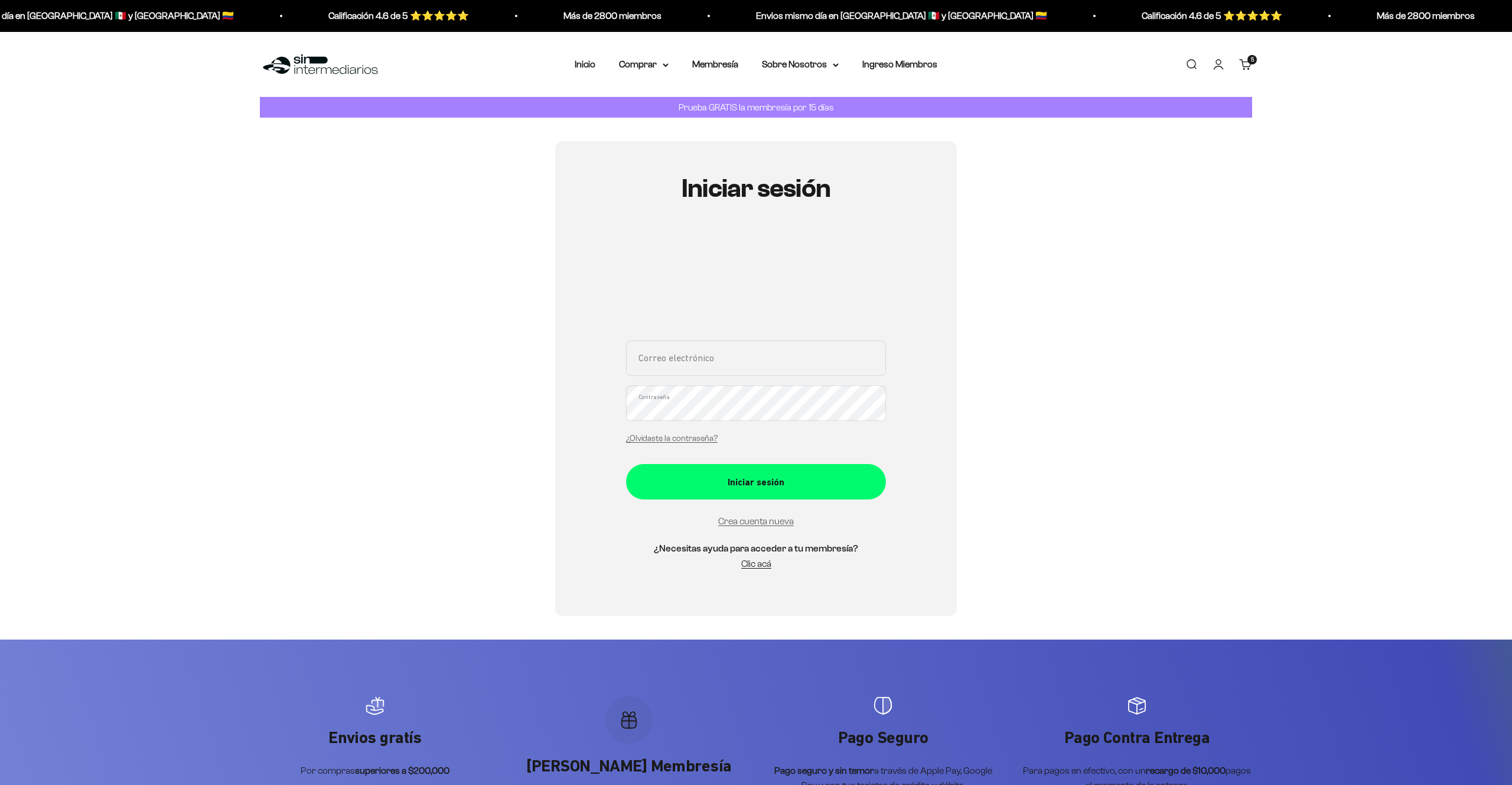
click at [731, 350] on input "Correo electrónico" at bounding box center [756, 357] width 260 height 35
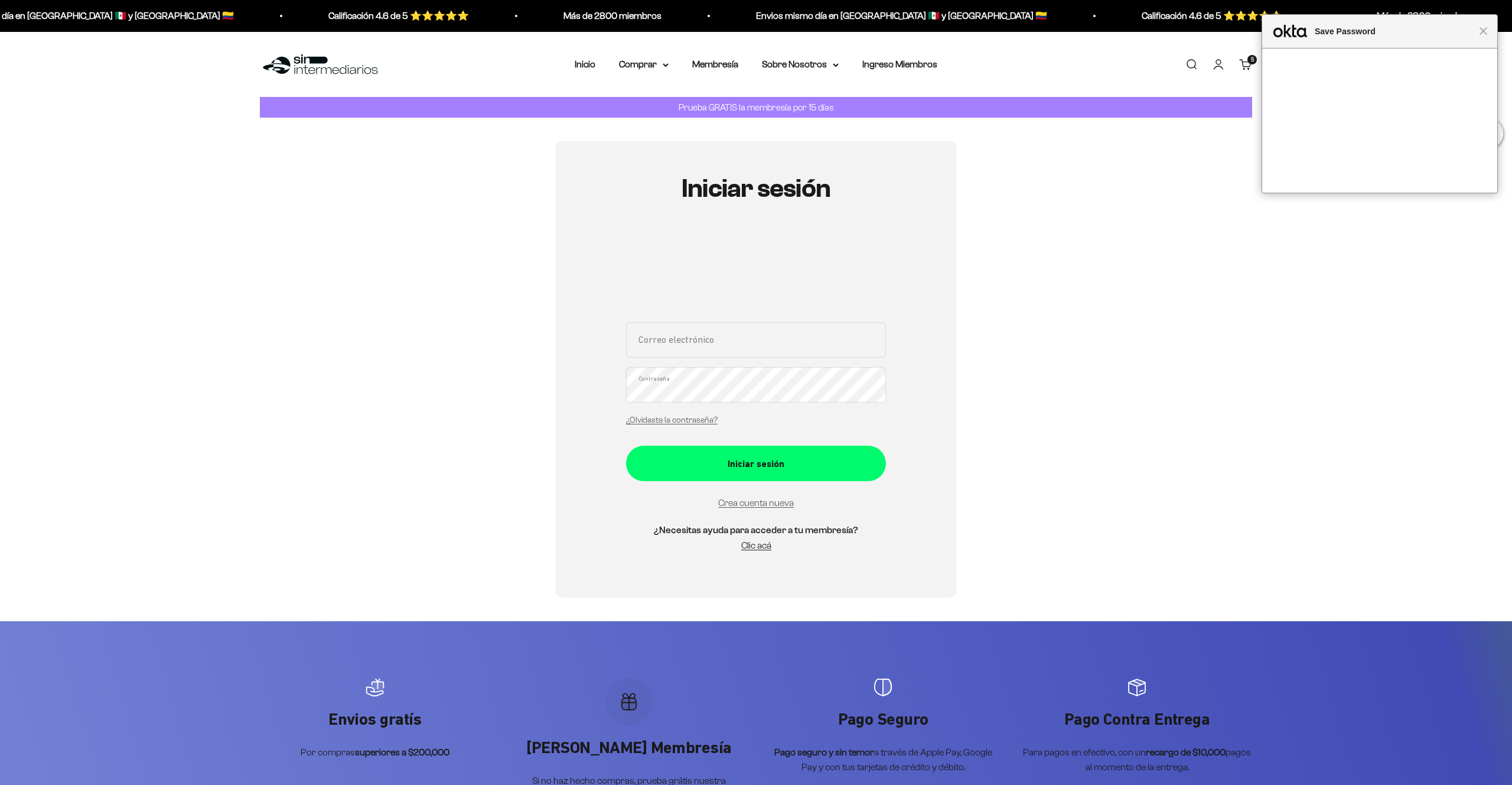
type input "[PERSON_NAME][EMAIL_ADDRESS][DOMAIN_NAME]"
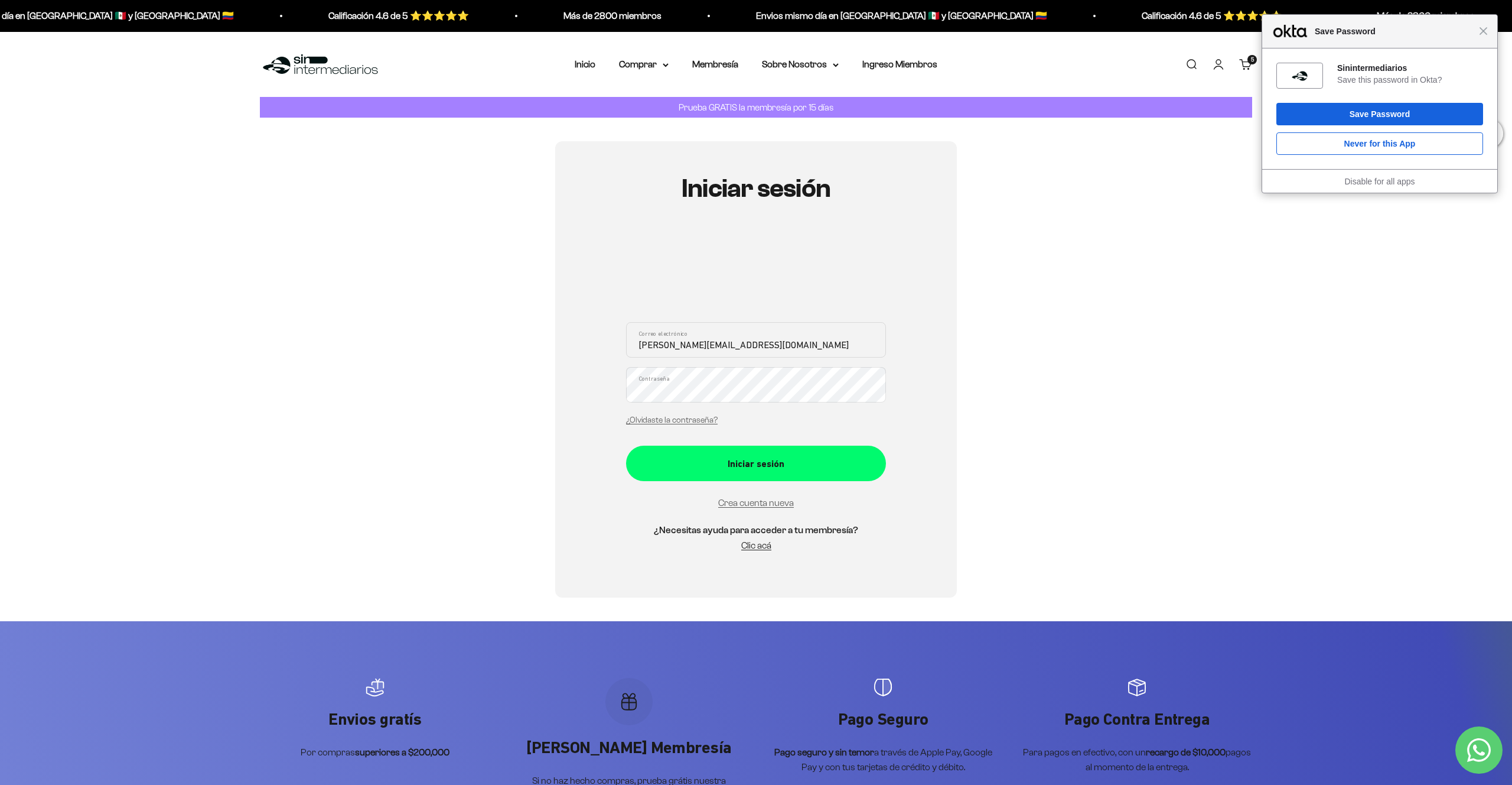
click at [626, 445] on button "Iniciar sesión" at bounding box center [756, 462] width 260 height 35
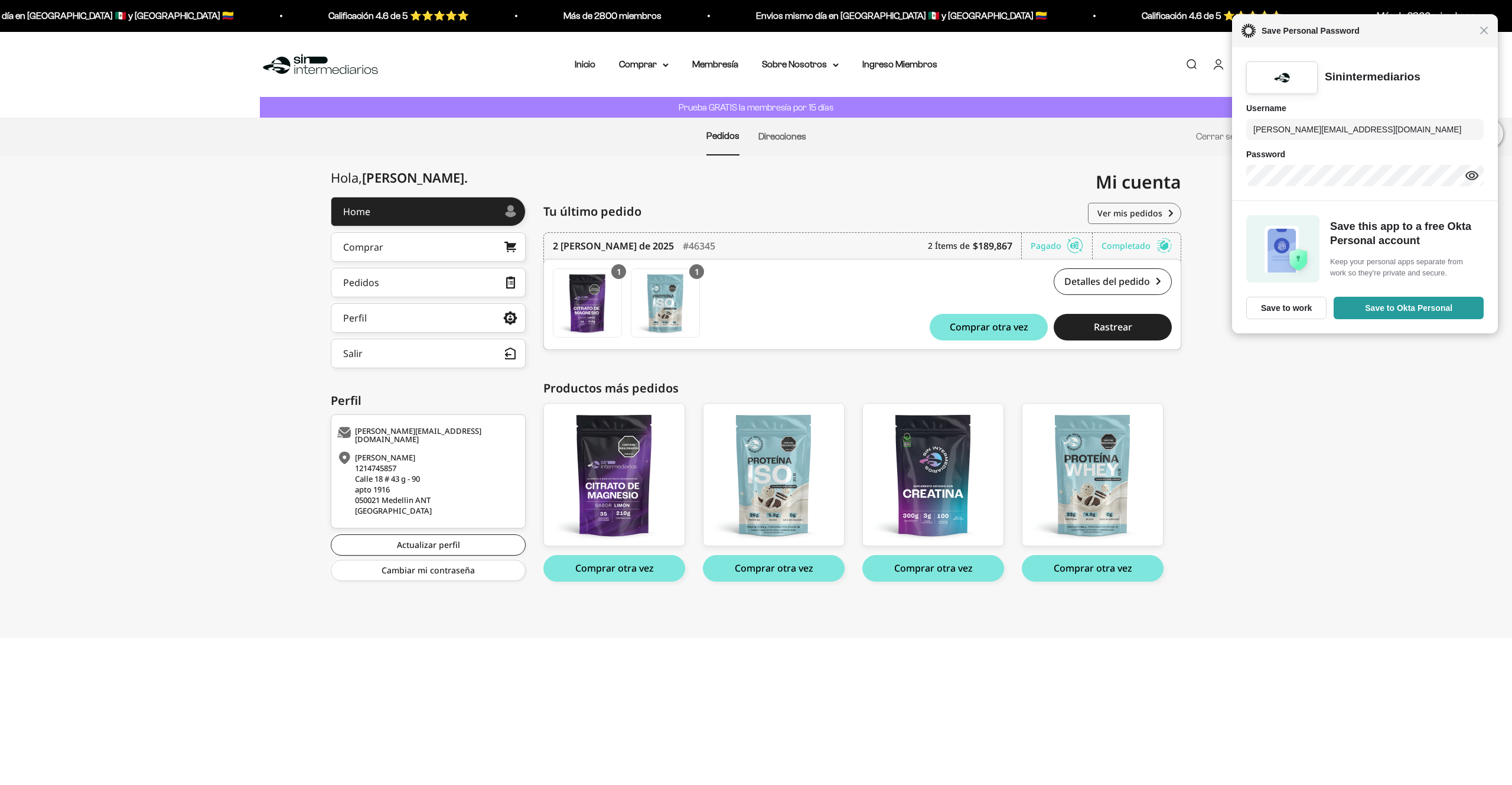
click at [1482, 37] on div "Close Save Personal Password" at bounding box center [1365, 30] width 266 height 33
click at [1487, 35] on div "Close Save Personal Password" at bounding box center [1366, 30] width 268 height 33
click at [1485, 35] on div "Close Save Personal Password" at bounding box center [1367, 30] width 271 height 33
click at [1492, 30] on span "Close" at bounding box center [1488, 29] width 9 height 9
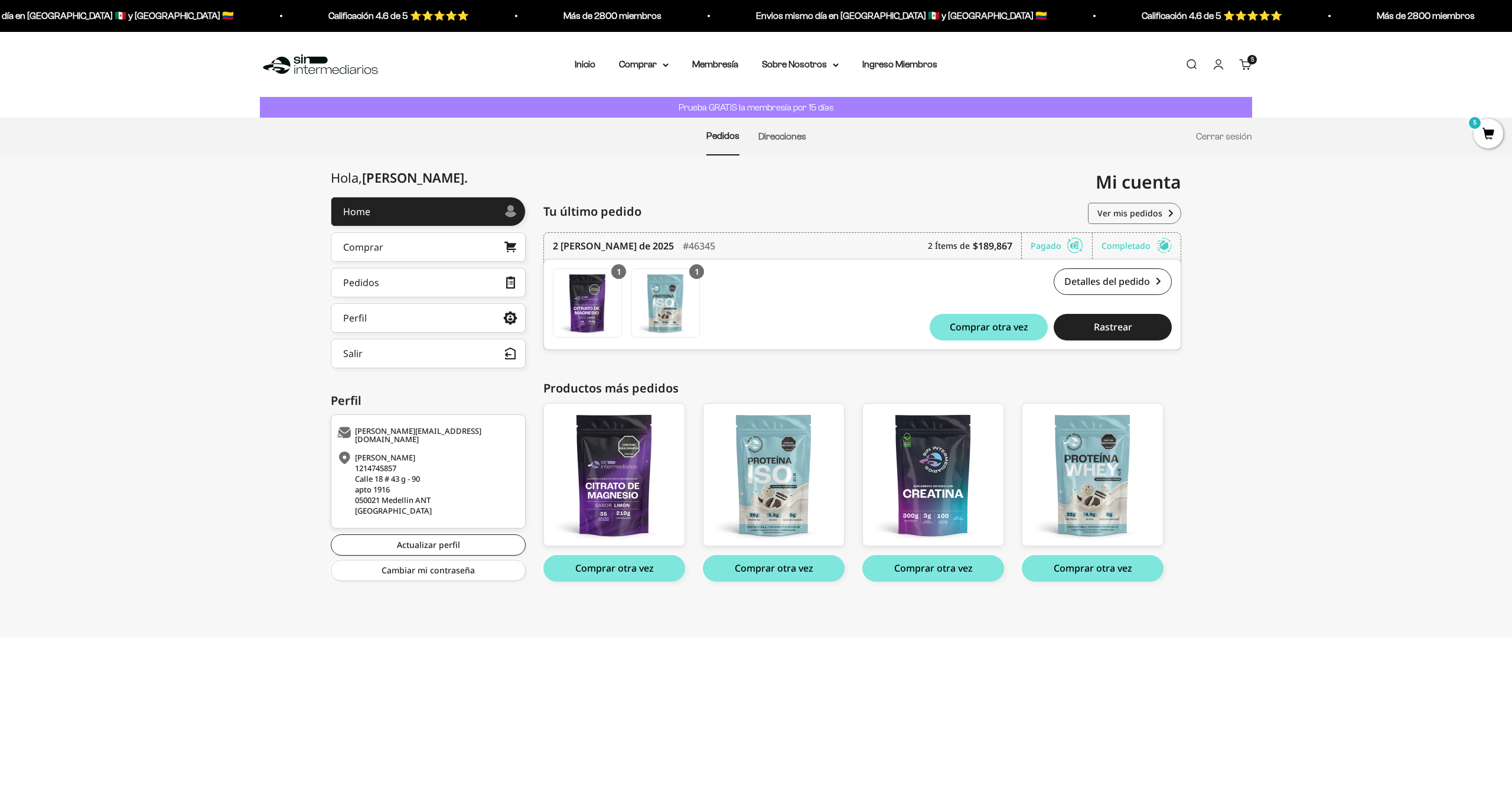
click at [1252, 63] on cart-count "5 artículos 5" at bounding box center [1252, 59] width 9 height 9
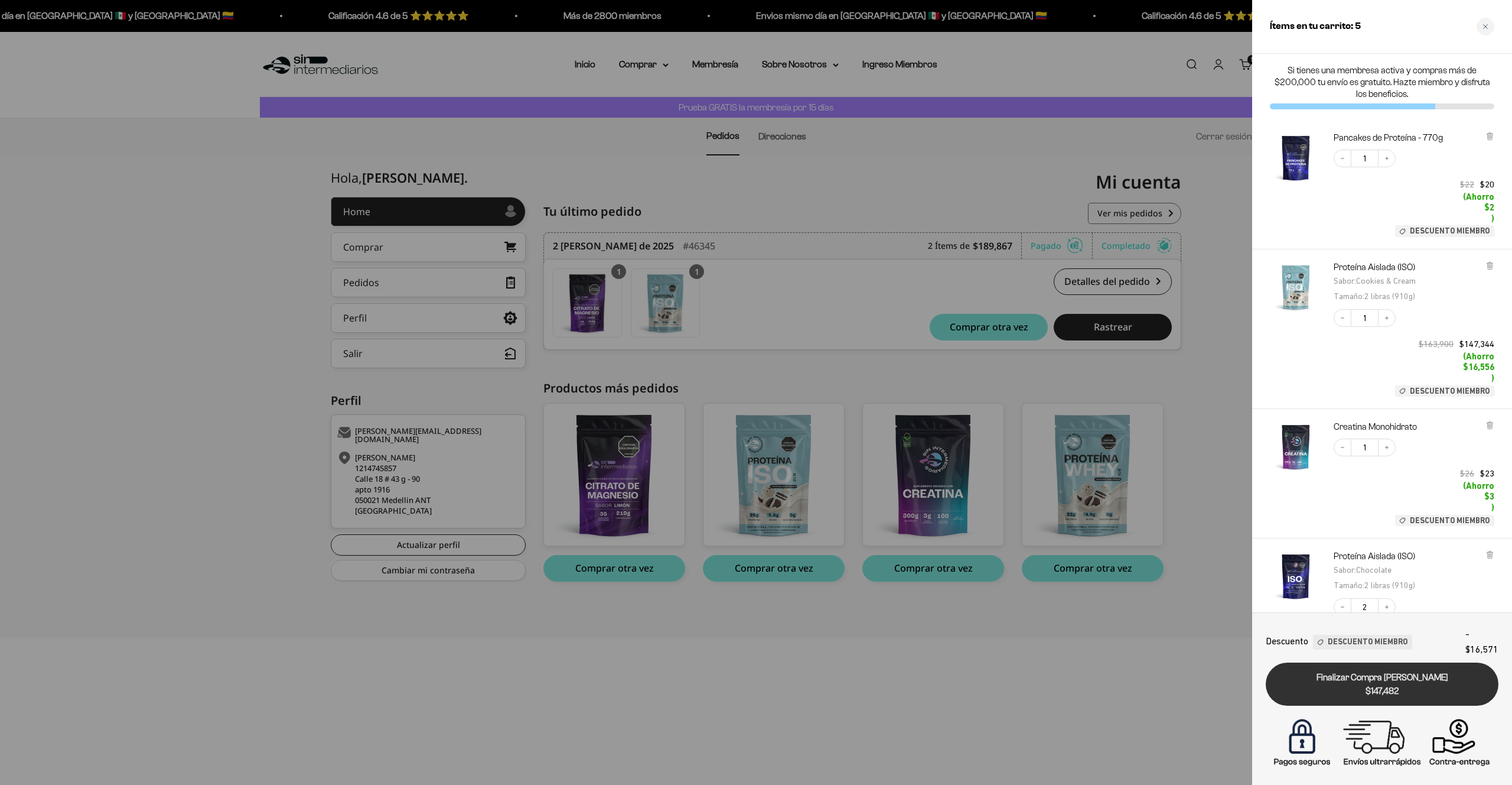
click at [1366, 688] on span "$147,482" at bounding box center [1382, 691] width 216 height 14
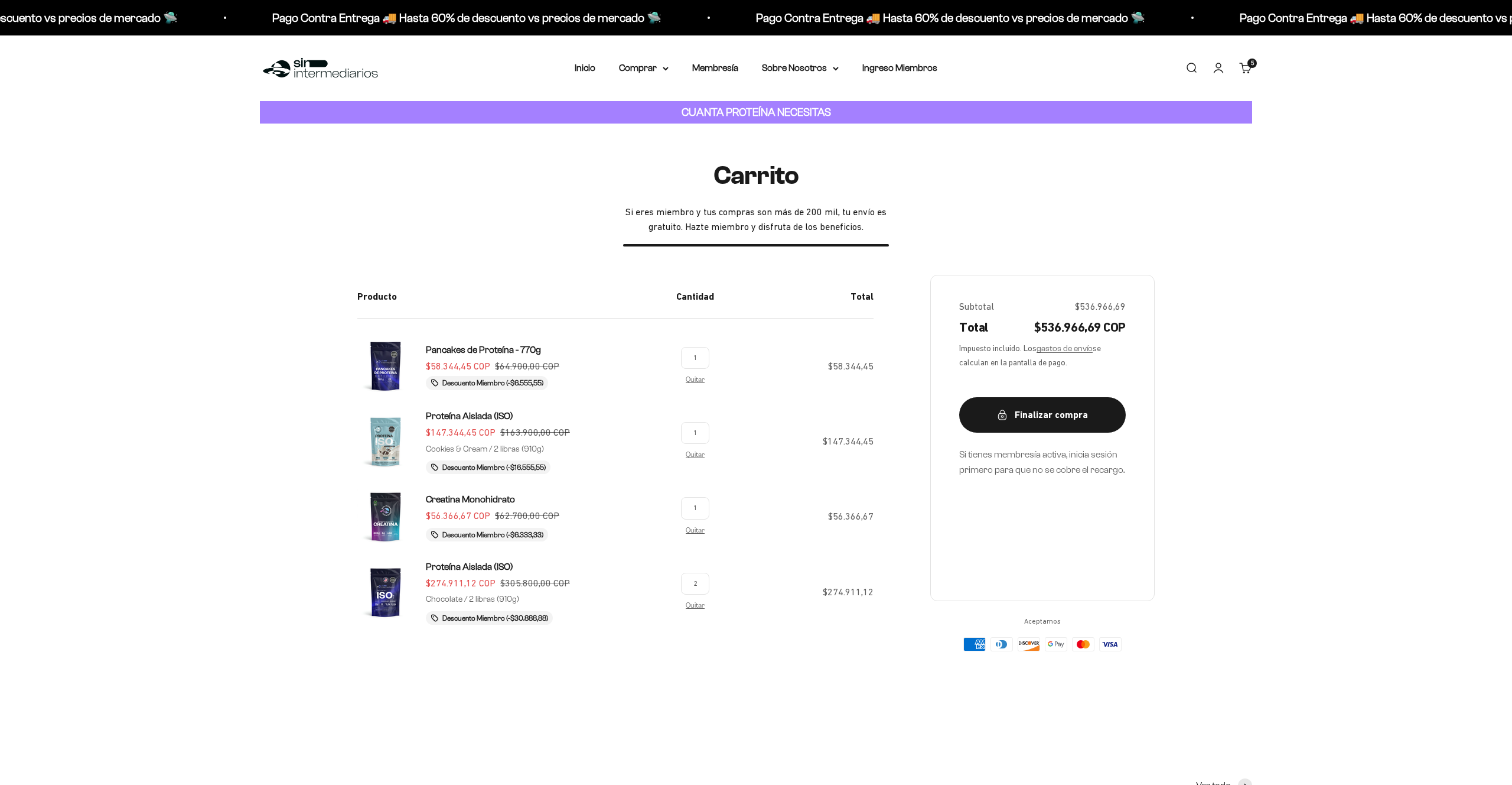
click at [702, 514] on input "1" at bounding box center [695, 508] width 28 height 22
type input "2"
click at [776, 519] on td "$56.366,67" at bounding box center [799, 523] width 150 height 71
click at [554, 663] on section "Carrito Si eres miembro y tus compras son más de 200 mil, tu envío es gratuito.…" at bounding box center [756, 415] width 1512 height 584
click at [1015, 406] on button "Finalizar compra" at bounding box center [1042, 414] width 167 height 35
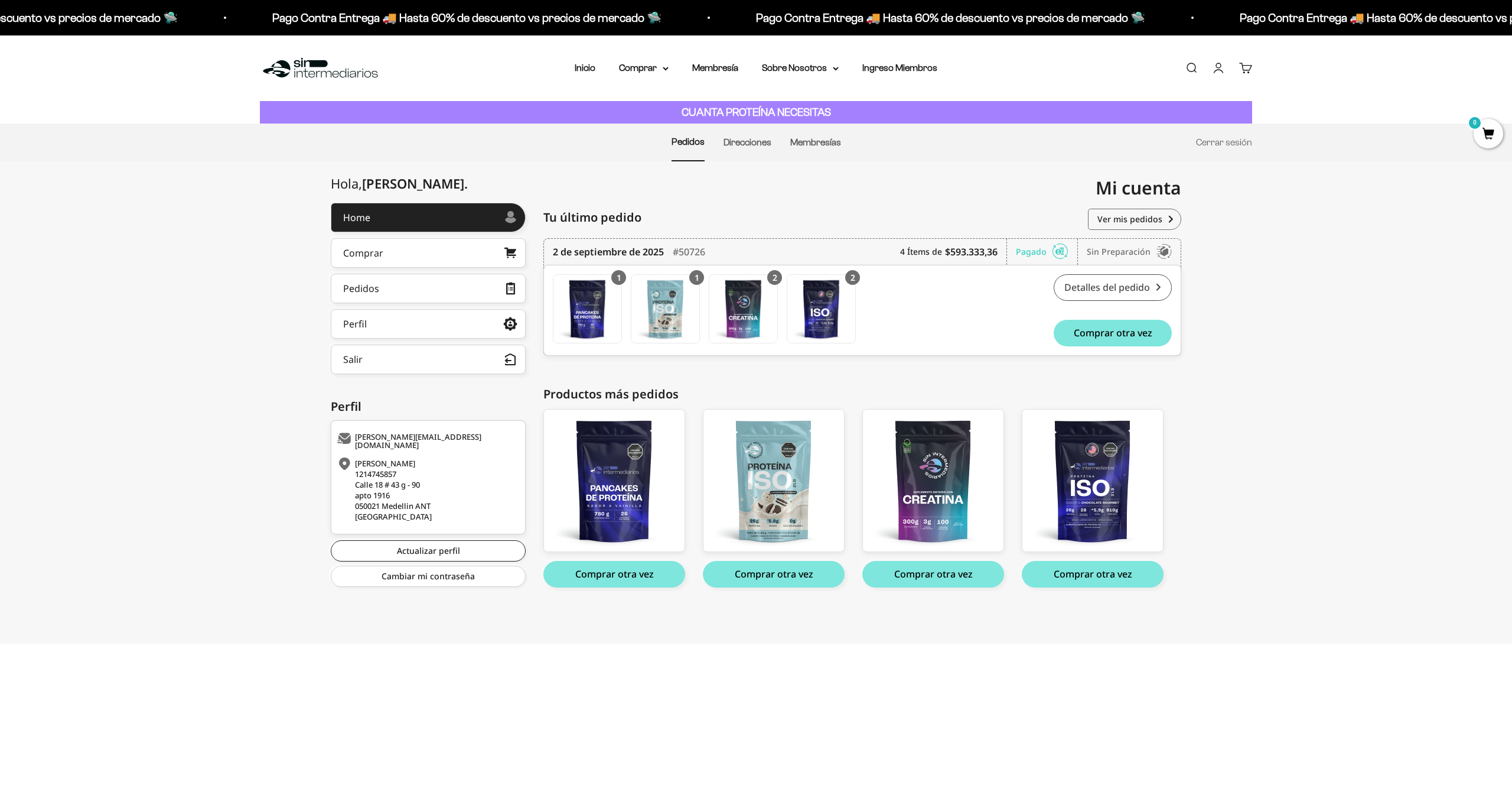
click at [1102, 283] on link "Detalles del pedido" at bounding box center [1113, 287] width 118 height 27
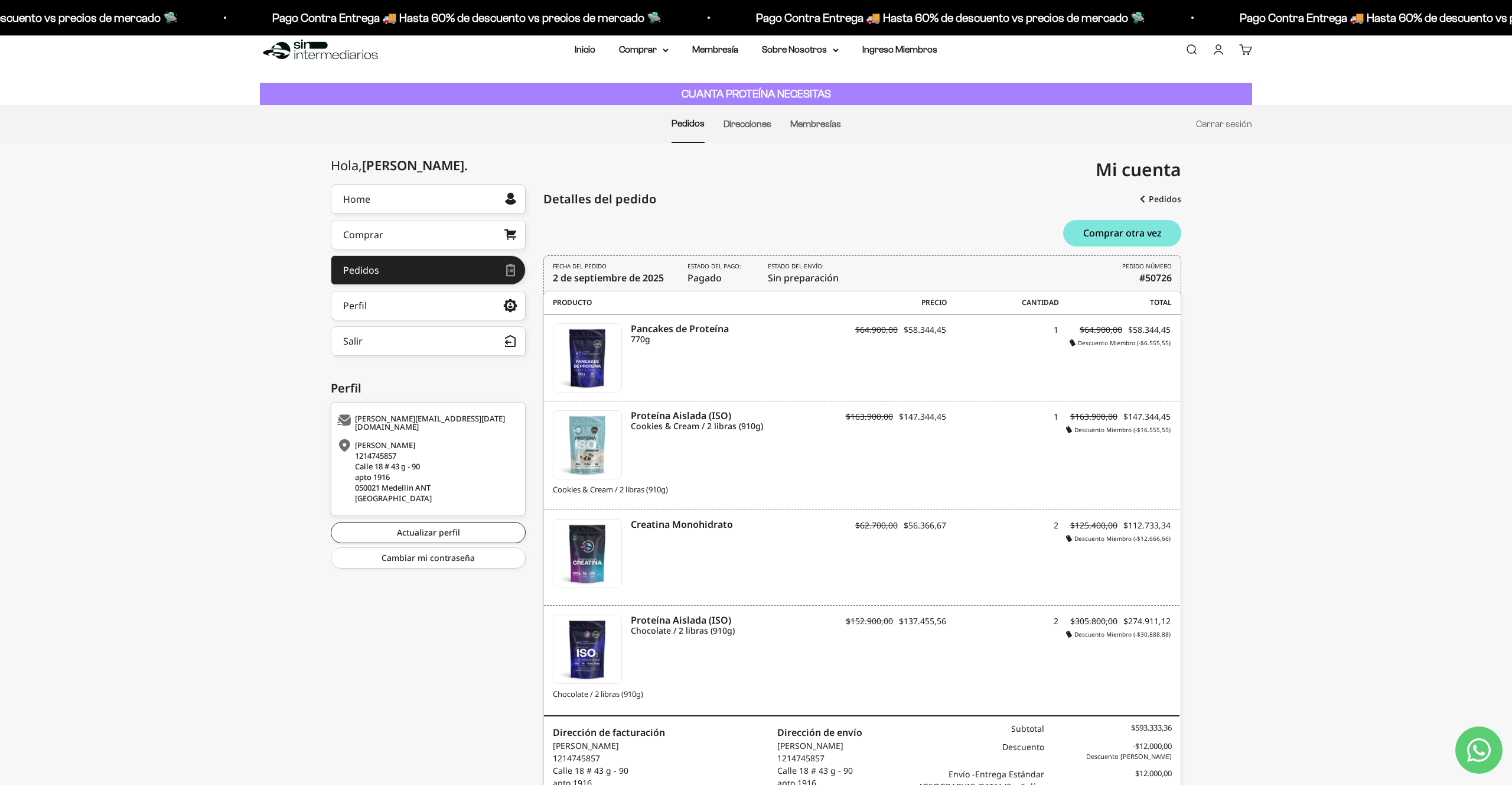
scroll to position [12, 0]
